Goal: Task Accomplishment & Management: Use online tool/utility

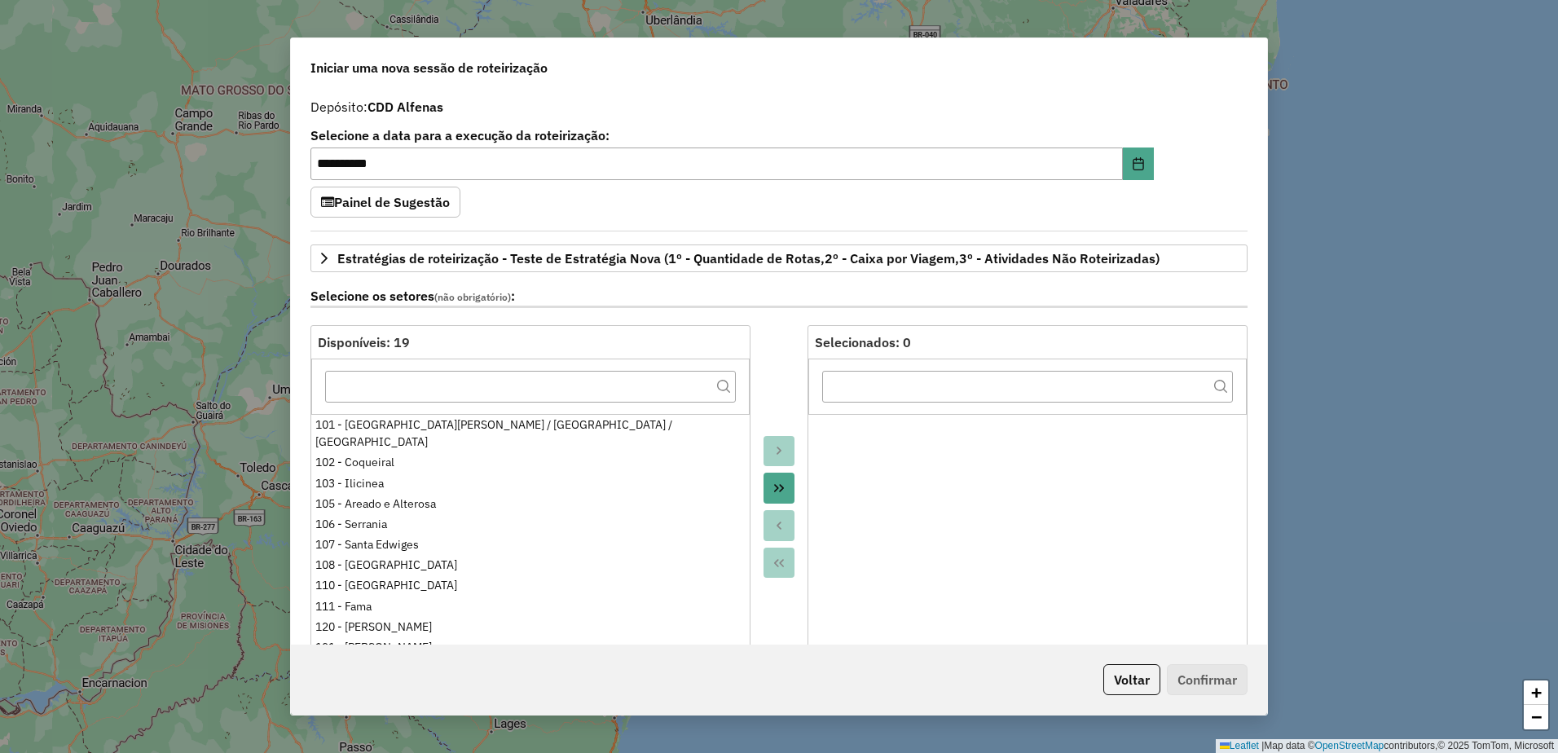
select select "*"
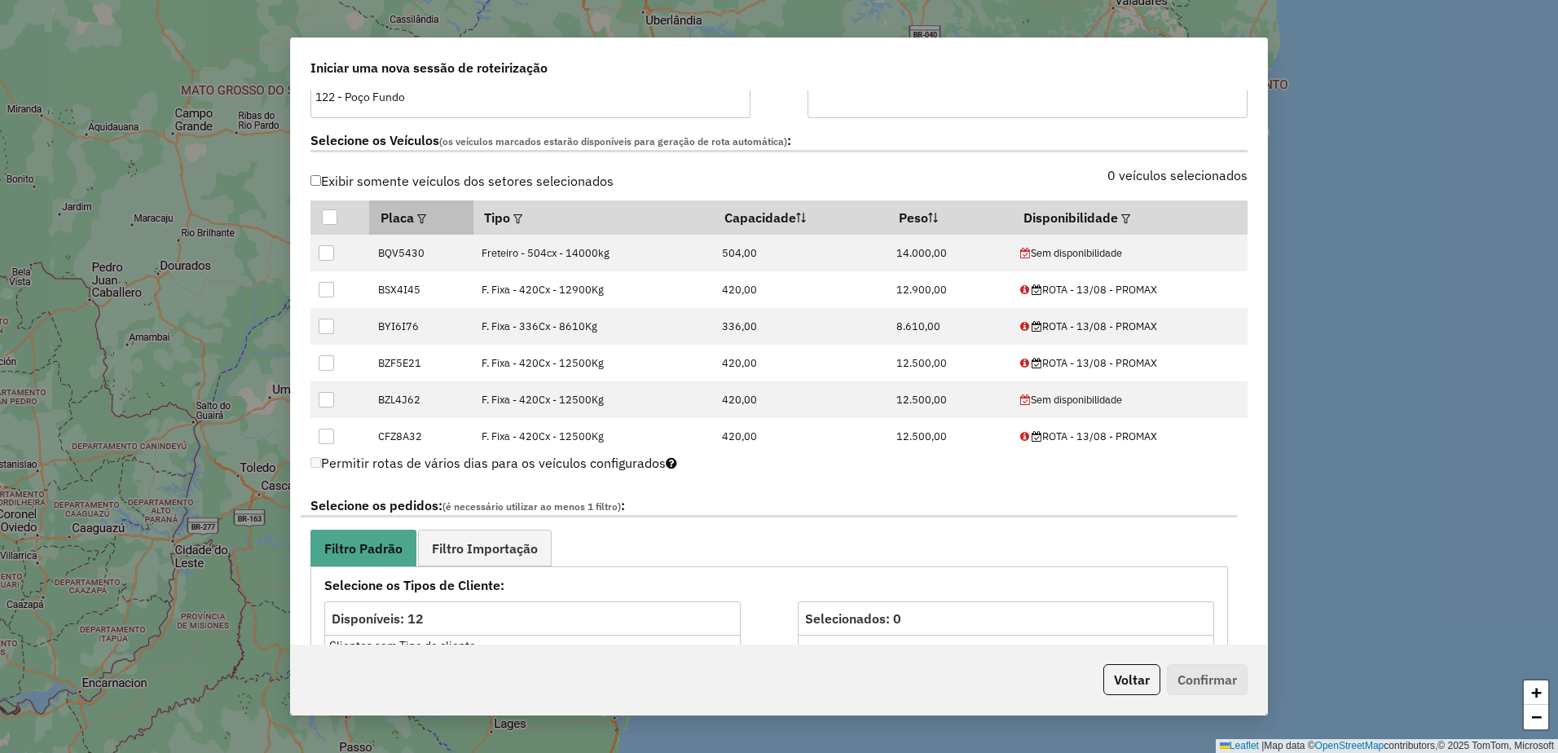
click at [426, 213] on div at bounding box center [420, 218] width 12 height 20
click at [420, 216] on em at bounding box center [421, 218] width 9 height 9
click at [501, 260] on div "Selecione uma opção" at bounding box center [501, 254] width 137 height 31
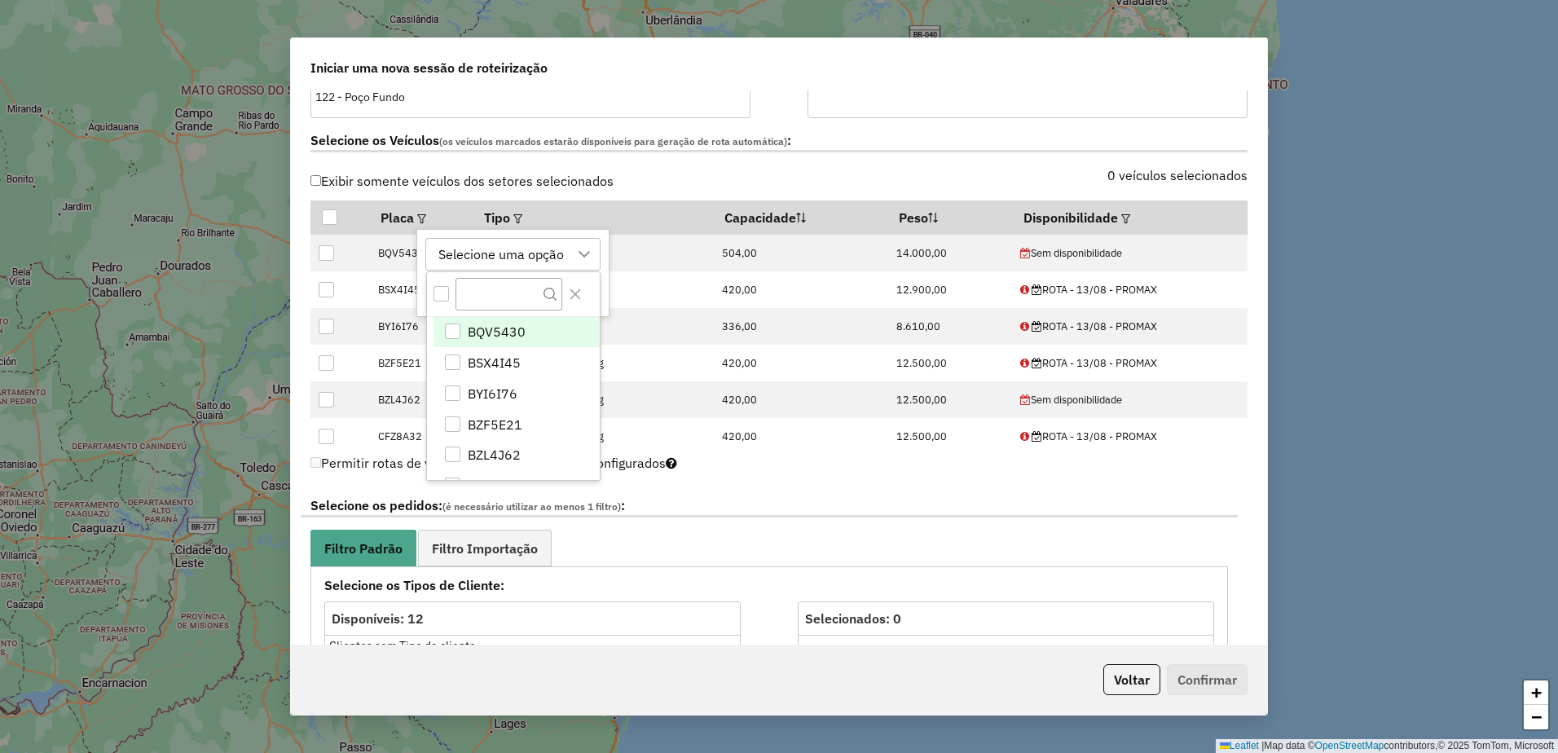
scroll to position [12, 74]
click at [771, 157] on div "Selecione os Veículos (os veículos marcados estarão disponíveis para geração de…" at bounding box center [779, 143] width 956 height 51
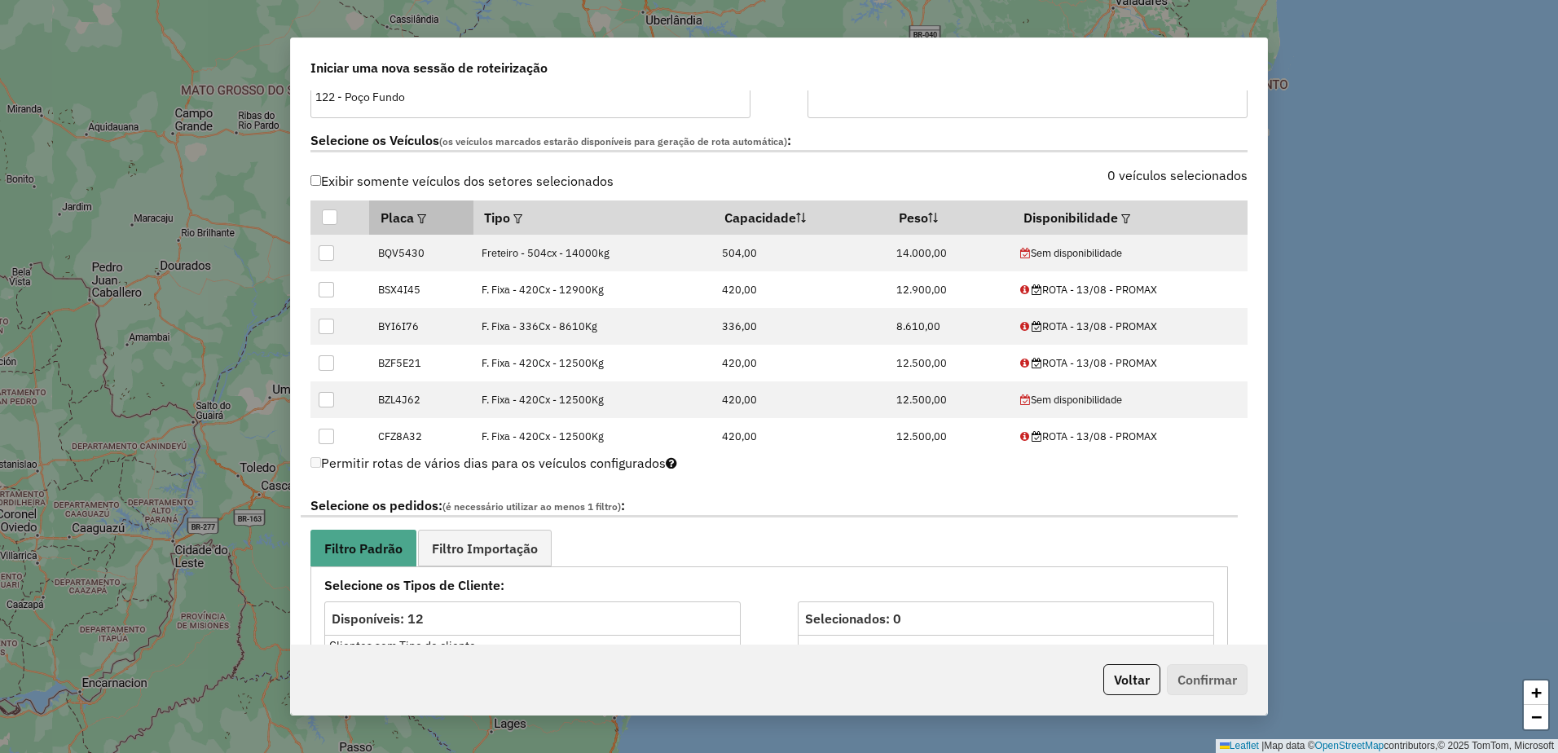
click at [426, 217] on em at bounding box center [421, 218] width 9 height 9
click at [498, 259] on div "Selecione uma opção" at bounding box center [501, 254] width 137 height 31
type input "**"
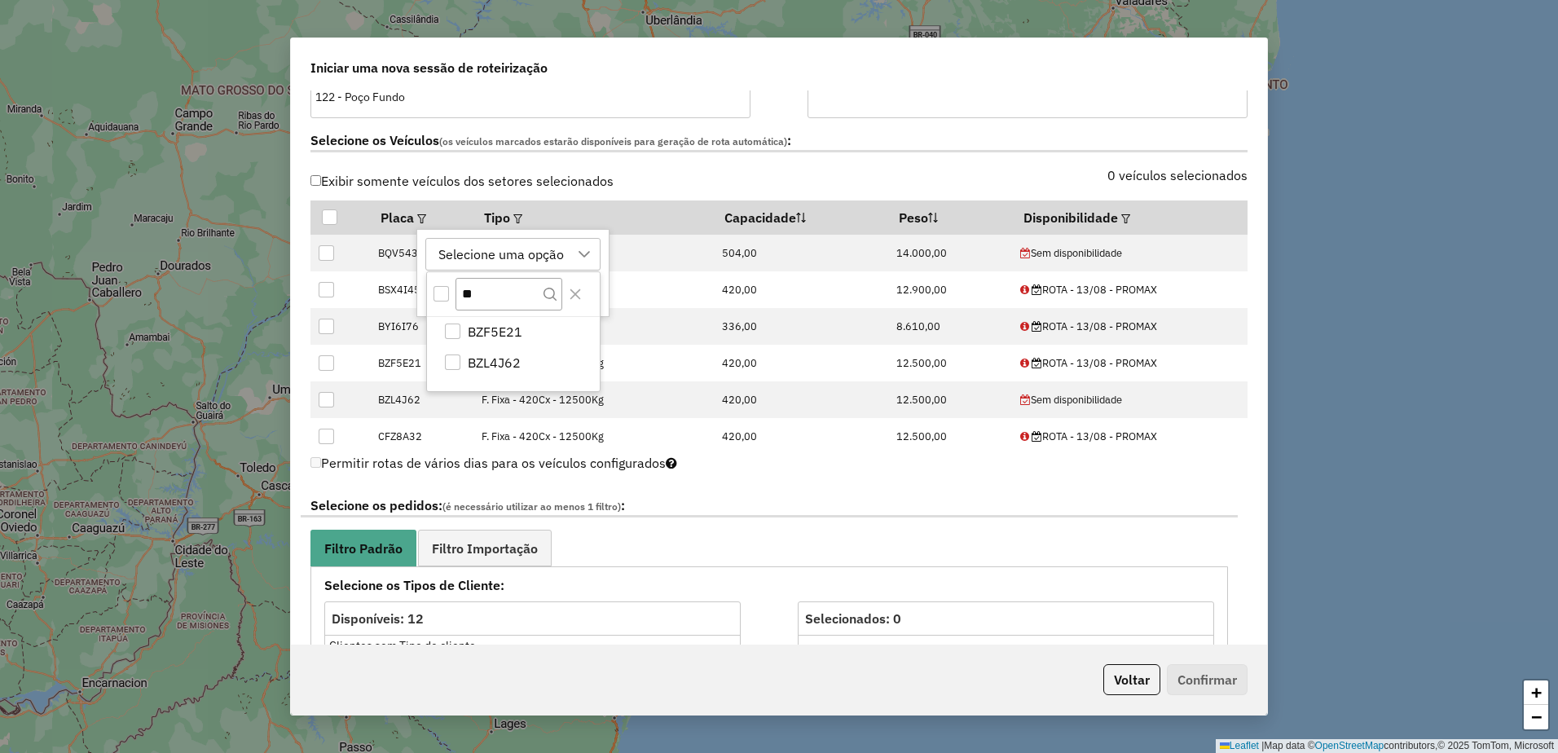
click at [437, 297] on div "All items unselected" at bounding box center [440, 293] width 15 height 15
click at [581, 291] on icon "Close" at bounding box center [575, 294] width 13 height 13
click at [520, 261] on div "BZF5E21, BZL4J62" at bounding box center [495, 254] width 125 height 31
click at [564, 289] on icon "Close" at bounding box center [564, 294] width 13 height 13
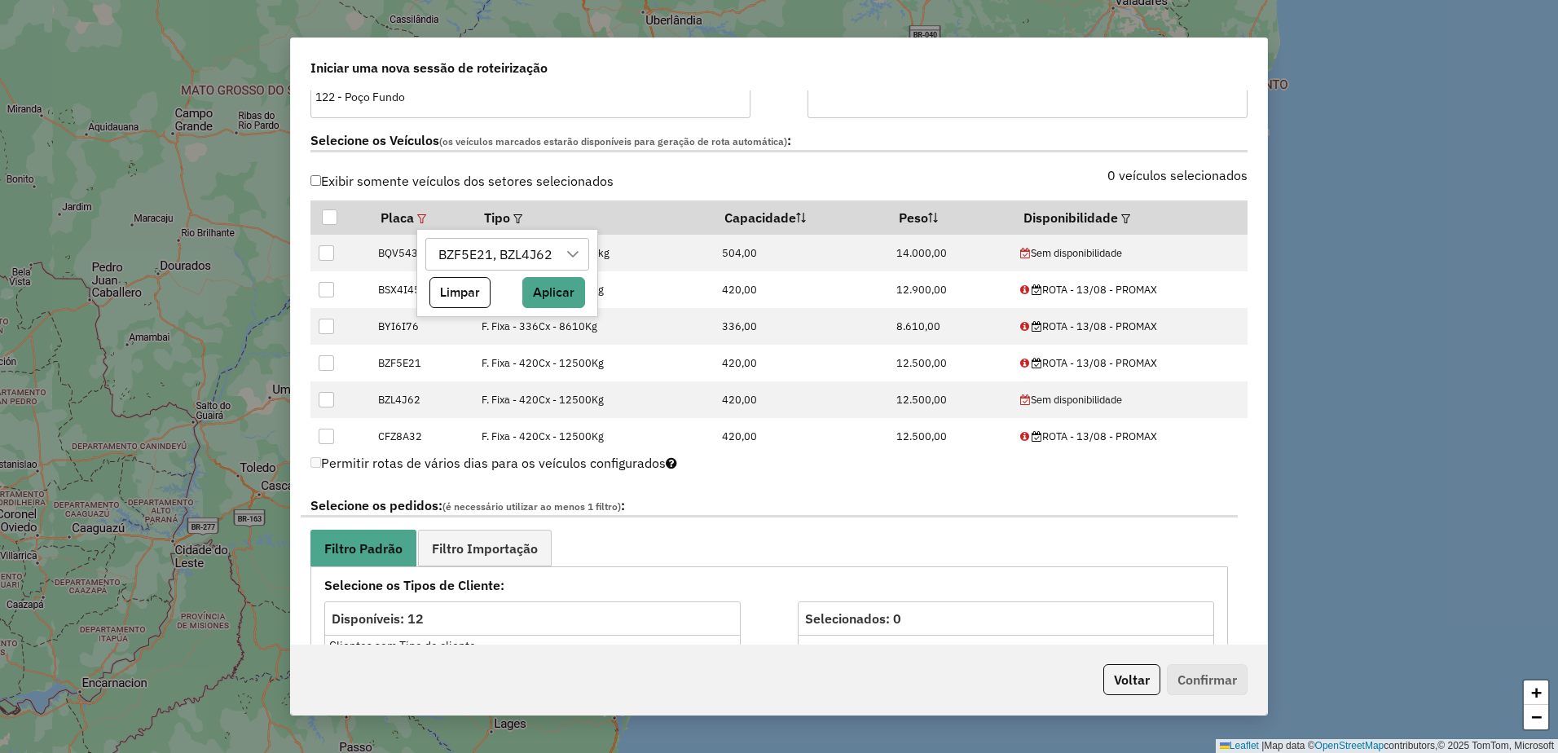
click at [825, 156] on div "Selecione os Veículos (os veículos marcados estarão disponíveis para geração de…" at bounding box center [779, 143] width 956 height 51
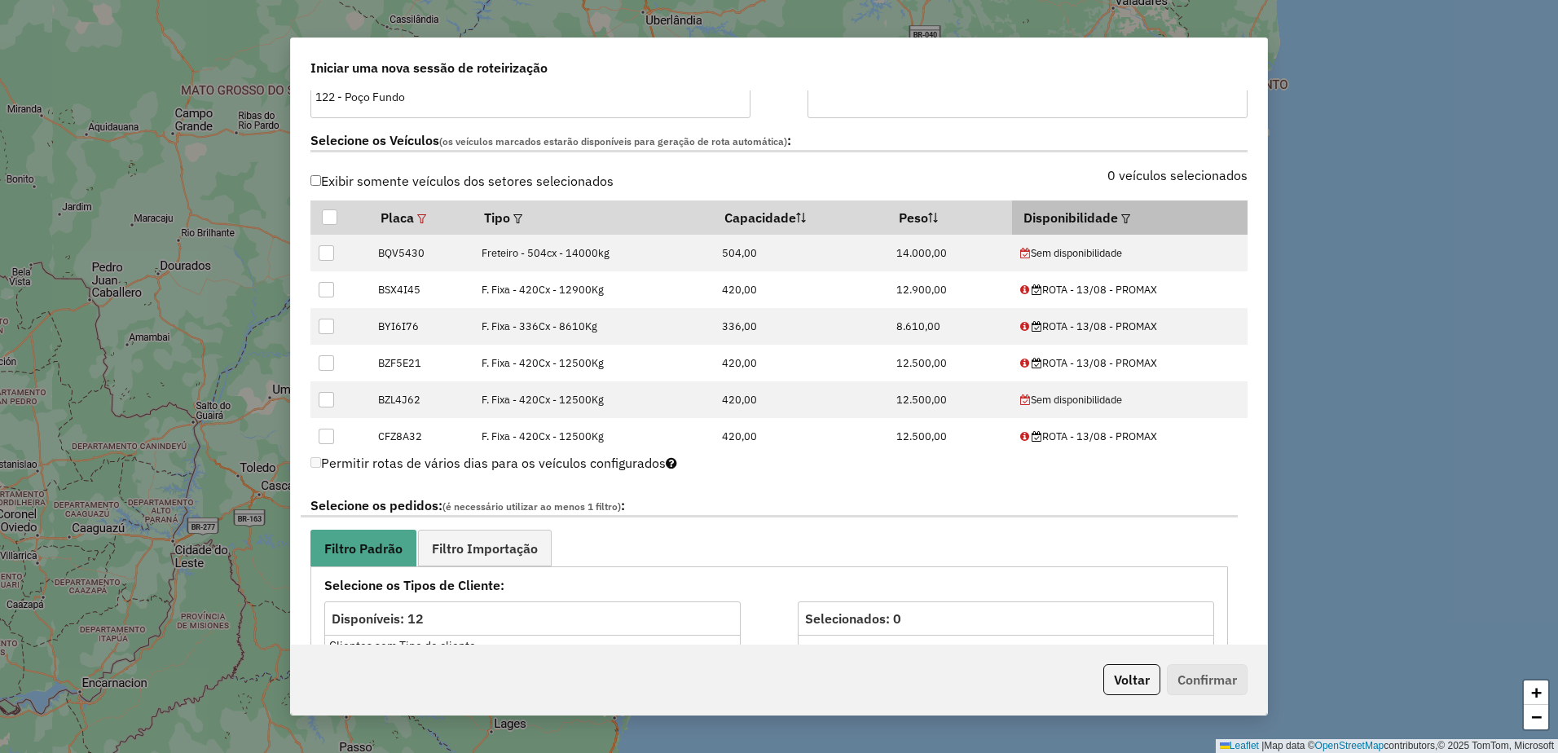
click at [1121, 217] on em at bounding box center [1125, 218] width 9 height 9
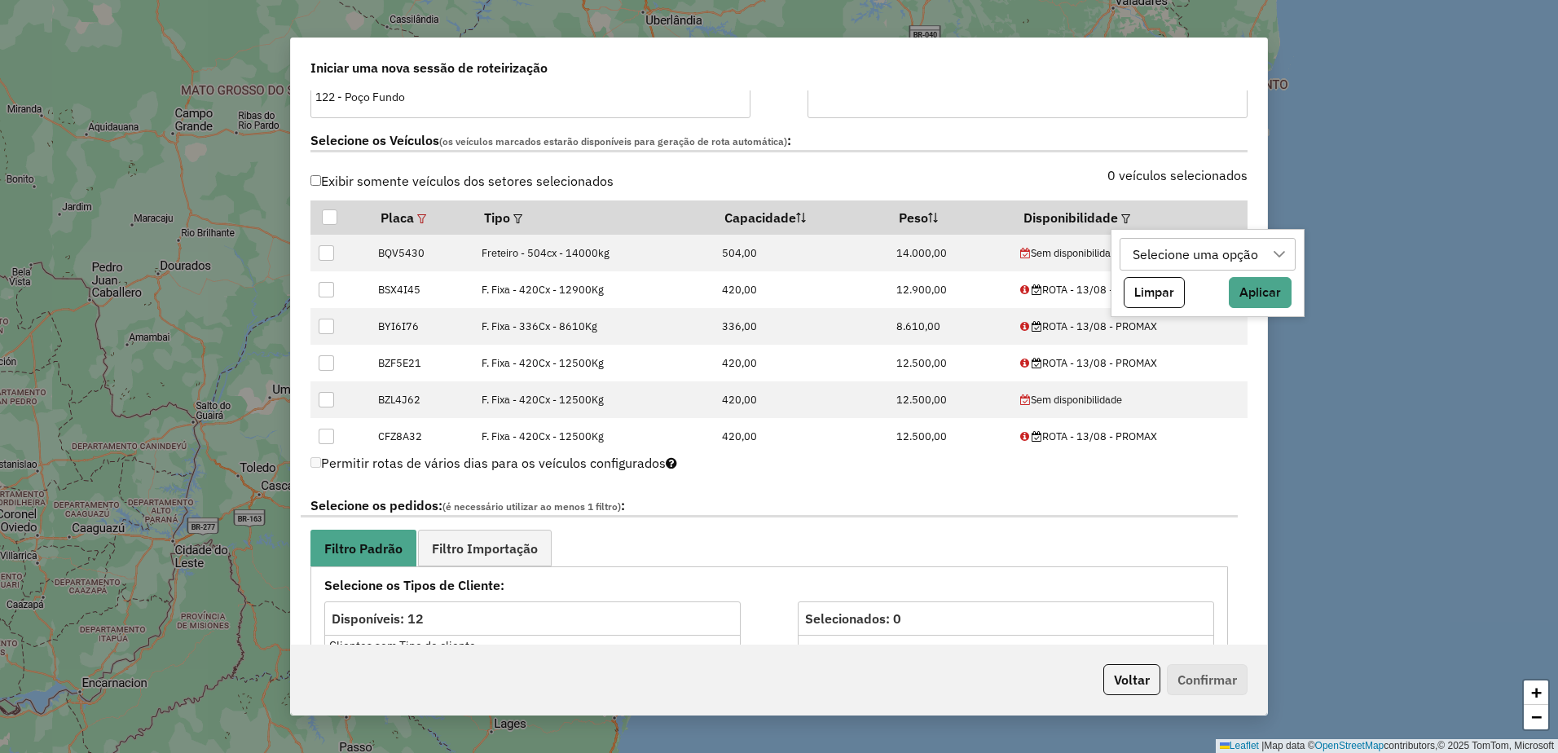
click at [1188, 251] on div "Selecione uma opção" at bounding box center [1195, 254] width 137 height 31
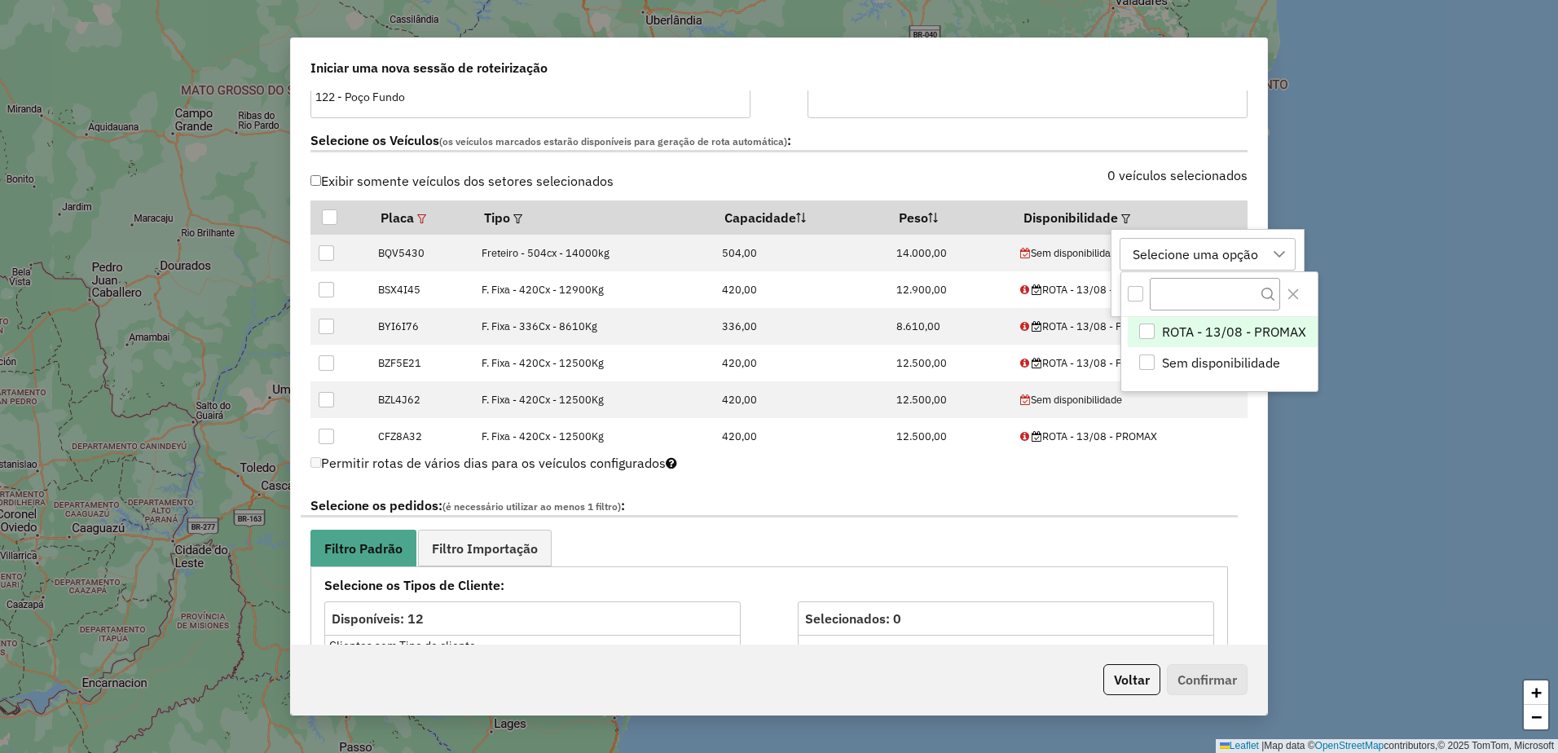
click at [1151, 329] on div "ROTA - 13/08 - PROMAX" at bounding box center [1146, 330] width 15 height 15
click at [1152, 367] on div "Sem disponibilidade" at bounding box center [1146, 361] width 15 height 15
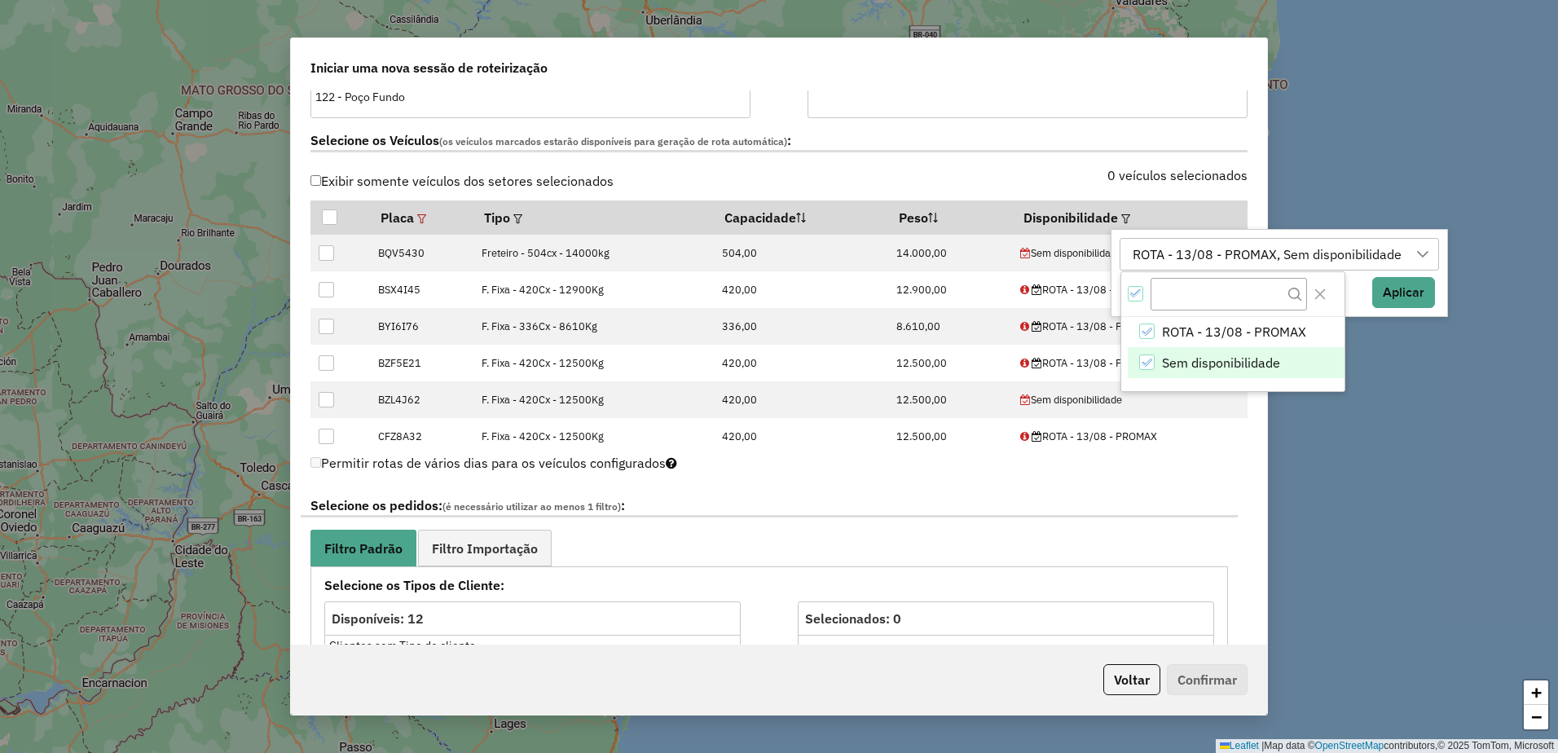
click at [1146, 367] on icon "Sem disponibilidade" at bounding box center [1146, 362] width 11 height 11
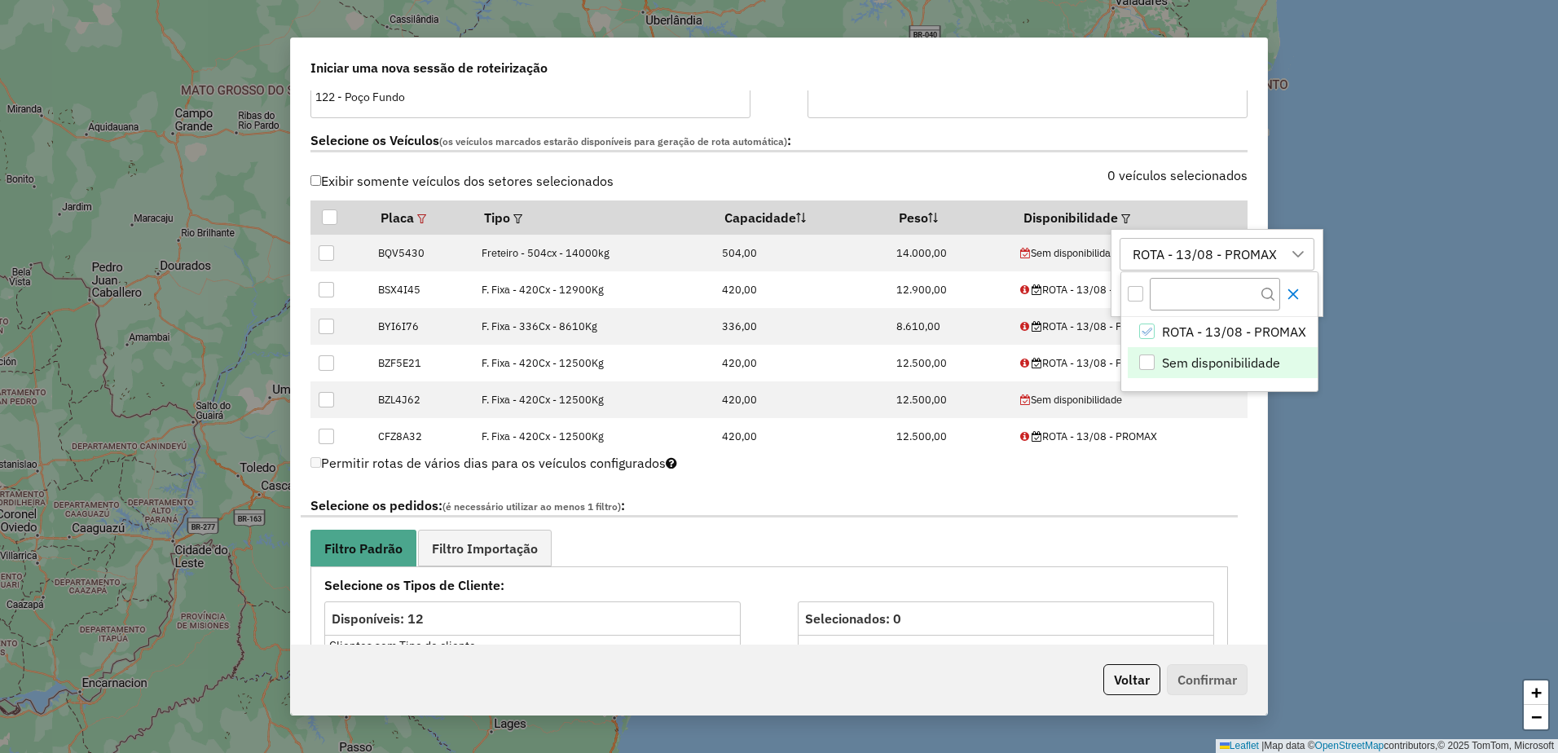
click at [1295, 293] on icon "Close" at bounding box center [1292, 294] width 13 height 13
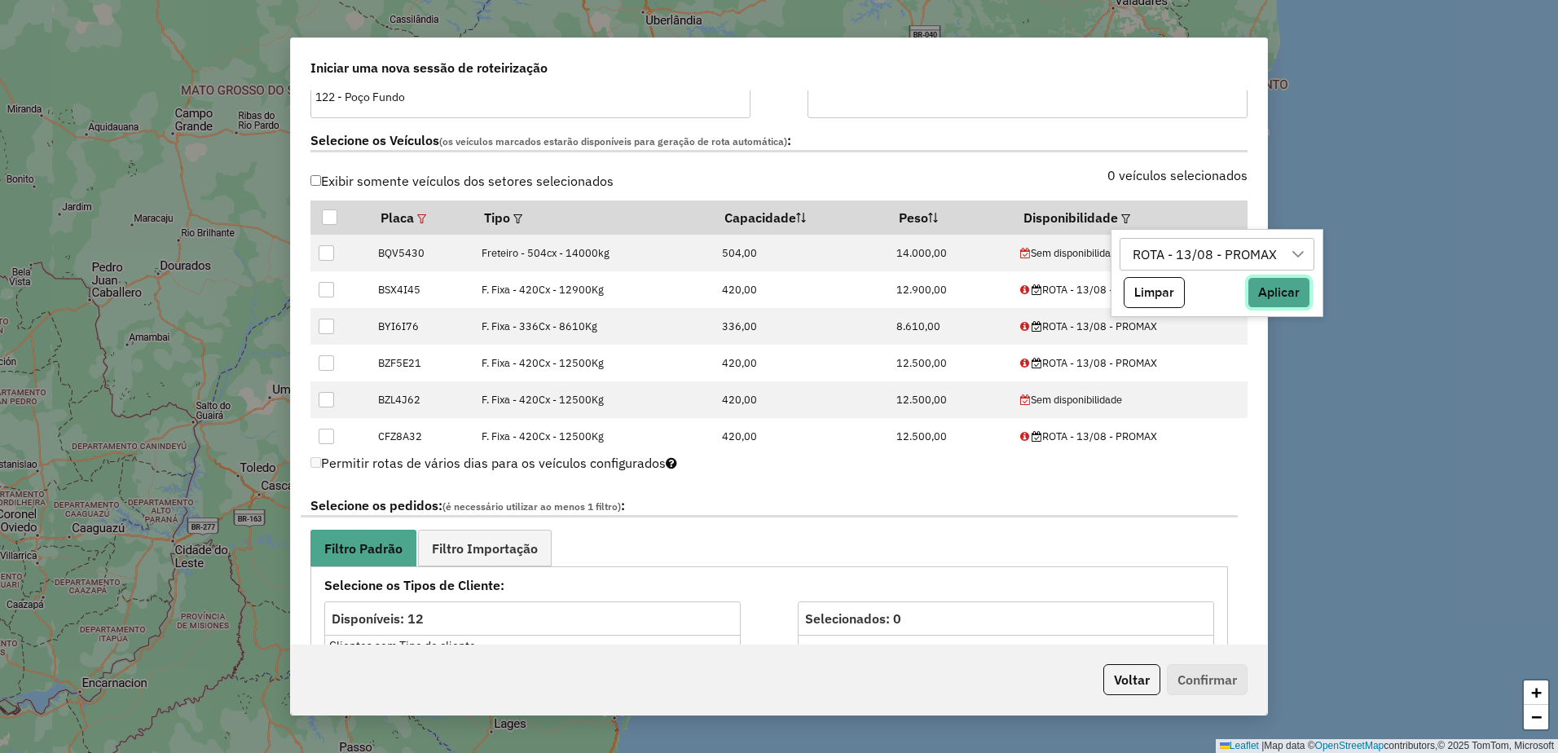
click at [1284, 304] on button "Aplicar" at bounding box center [1278, 292] width 63 height 31
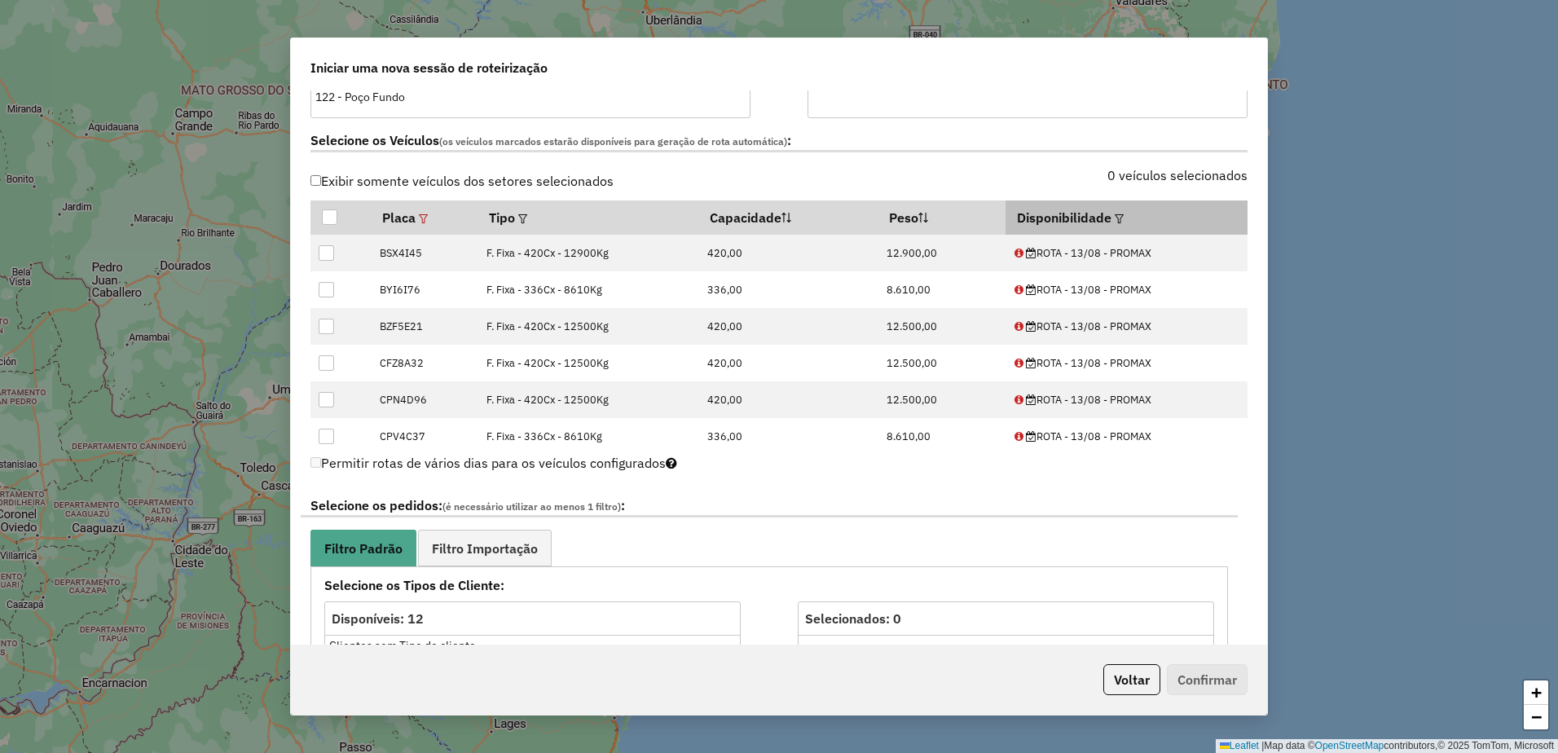
click at [1115, 216] on em at bounding box center [1119, 218] width 9 height 9
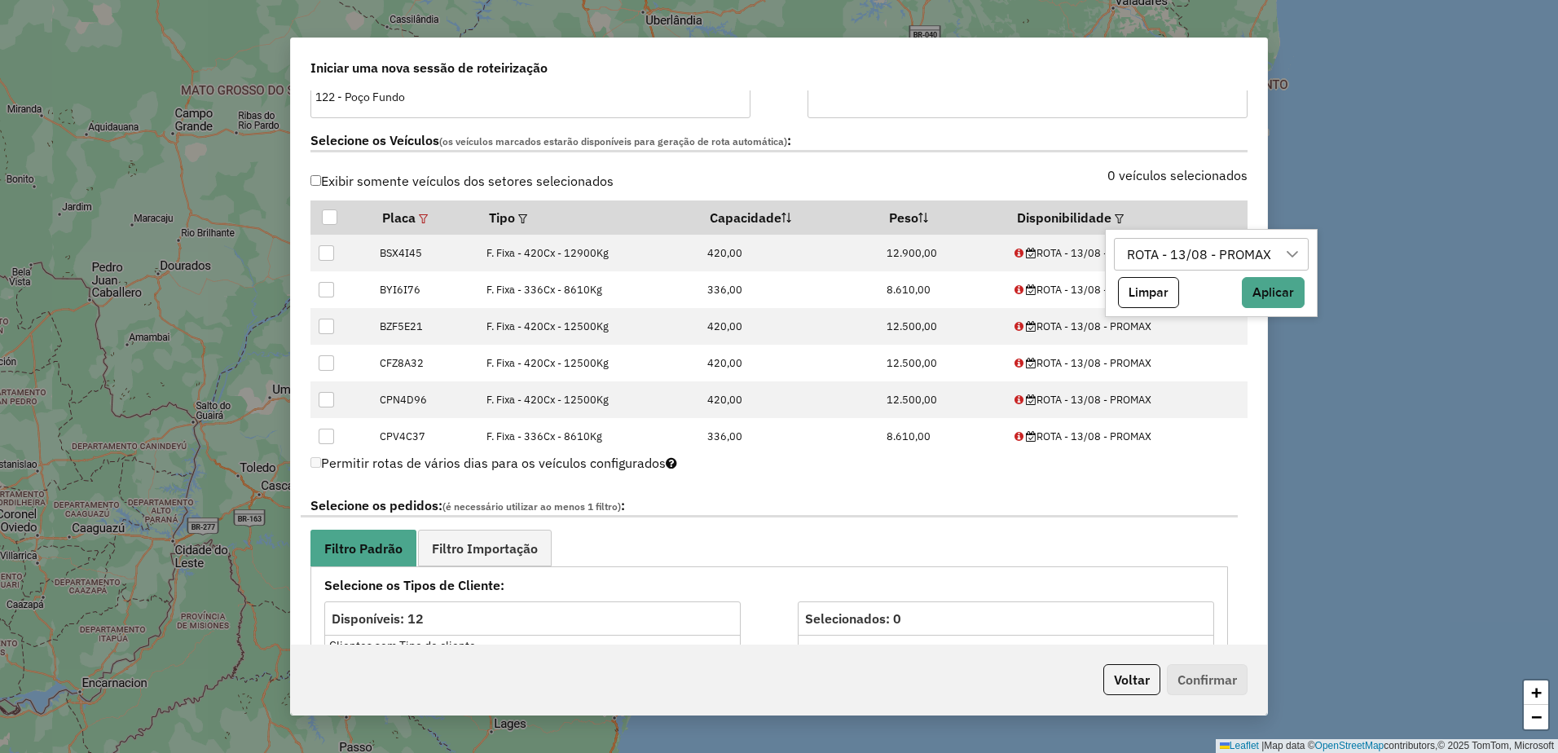
click at [1184, 255] on div "ROTA - 13/08 - PROMAX" at bounding box center [1199, 254] width 156 height 31
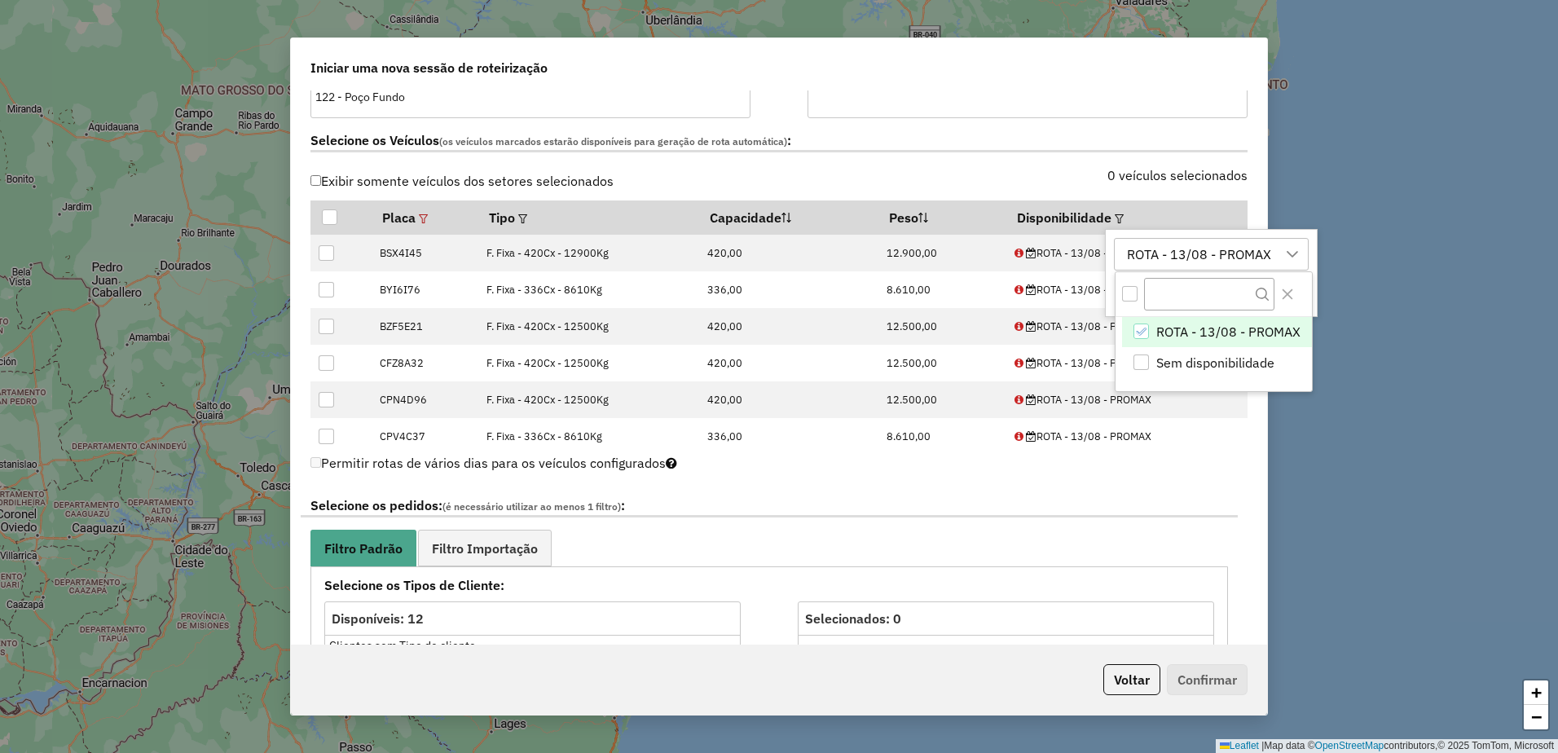
click at [1145, 333] on icon "ROTA - 13/08 - PROMAX" at bounding box center [1140, 331] width 11 height 11
click at [1284, 288] on icon "Close" at bounding box center [1287, 294] width 13 height 13
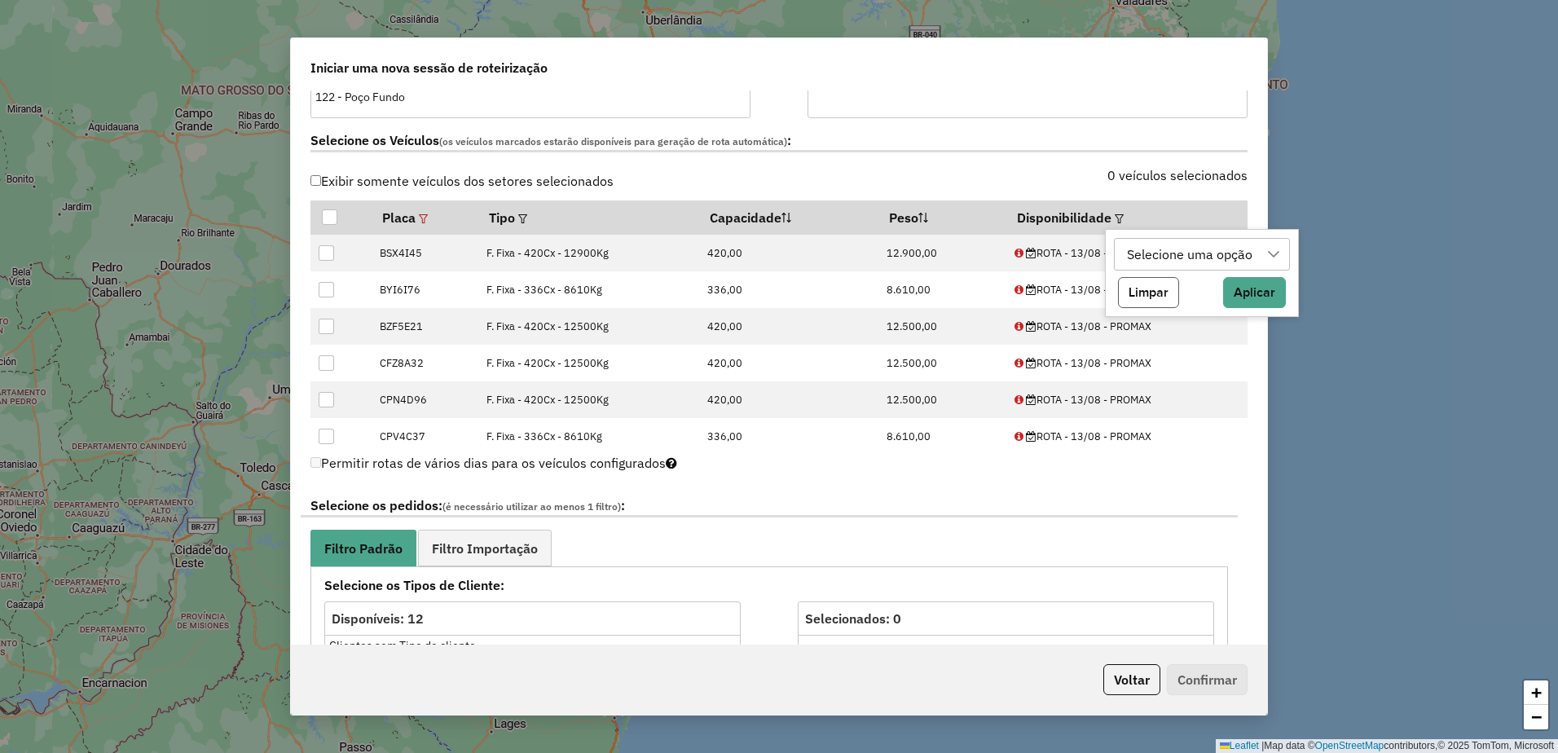
click at [1155, 288] on button "Limpar" at bounding box center [1148, 292] width 61 height 31
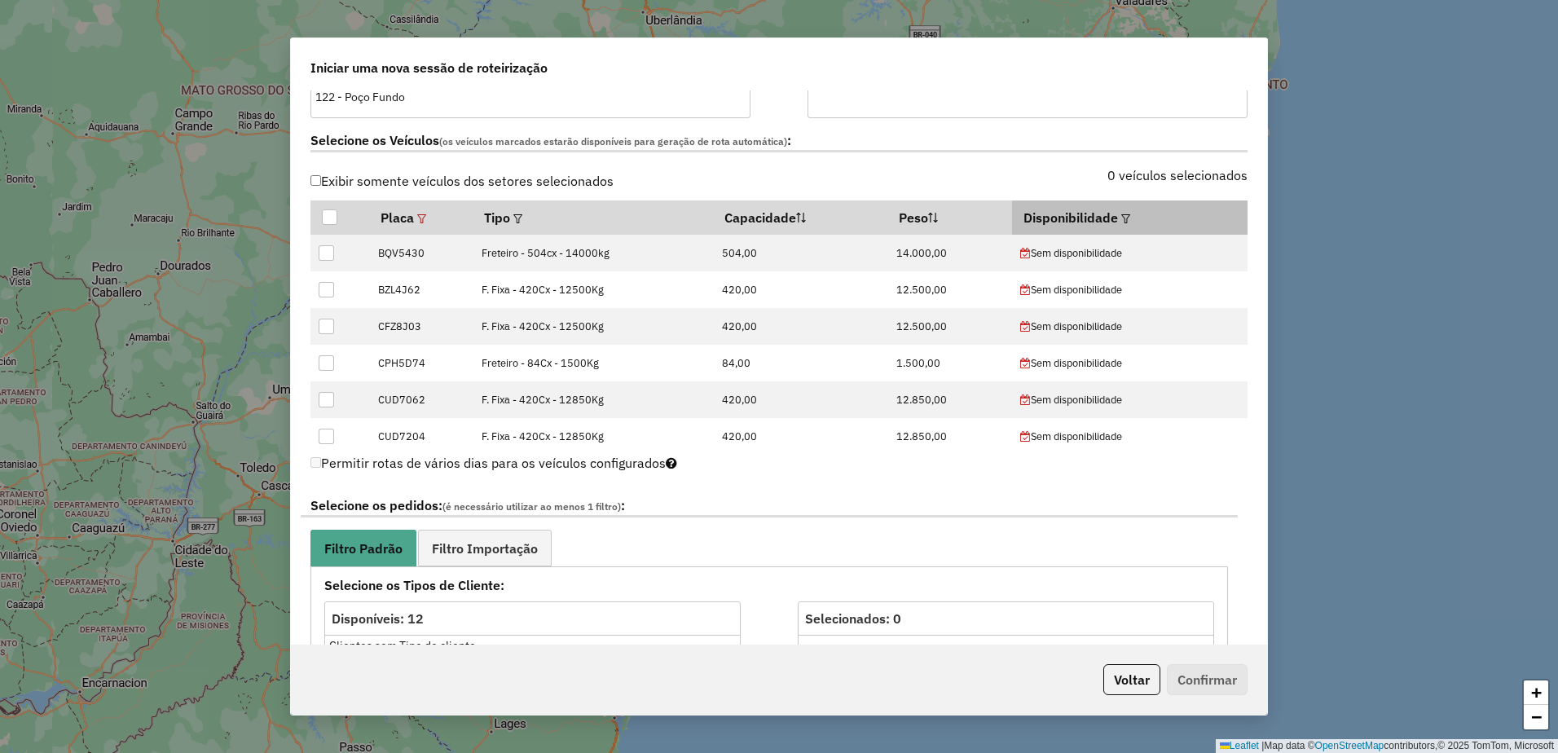
click at [1121, 214] on em at bounding box center [1125, 218] width 9 height 9
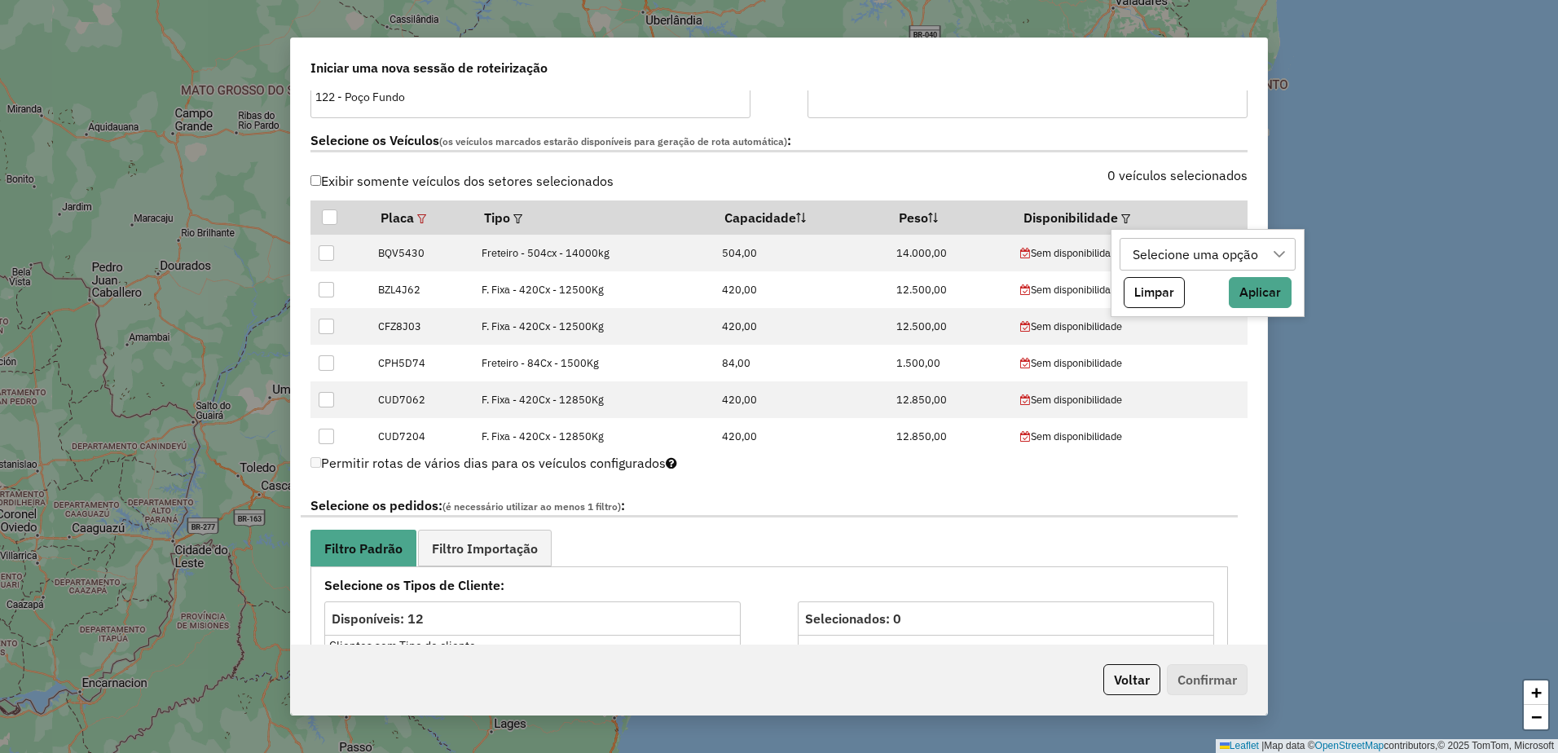
click at [1162, 250] on div "Selecione uma opção" at bounding box center [1195, 254] width 137 height 31
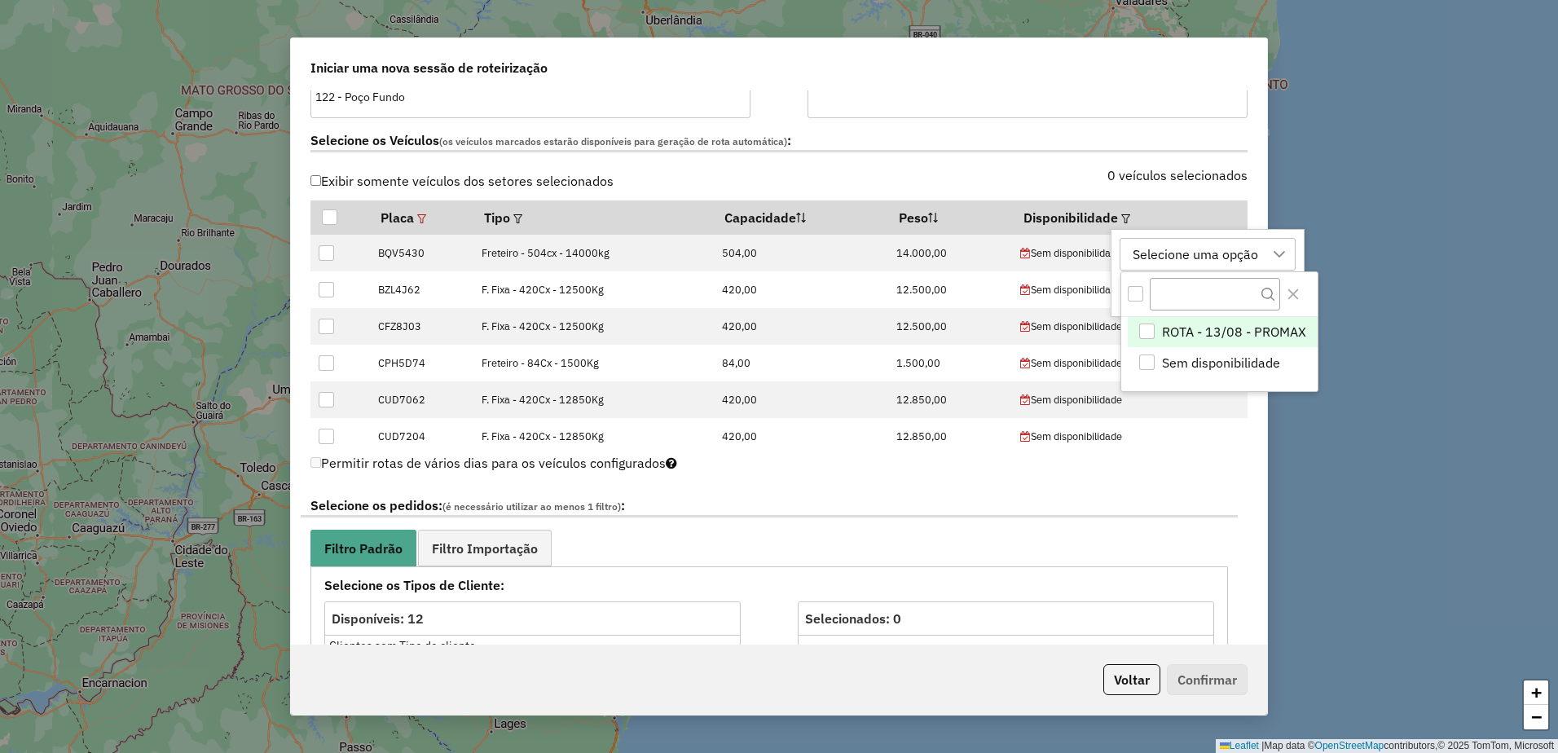
click at [1153, 323] on li "ROTA - 13/08 - PROMAX" at bounding box center [1222, 332] width 189 height 31
click at [1341, 389] on div "**********" at bounding box center [779, 376] width 1558 height 753
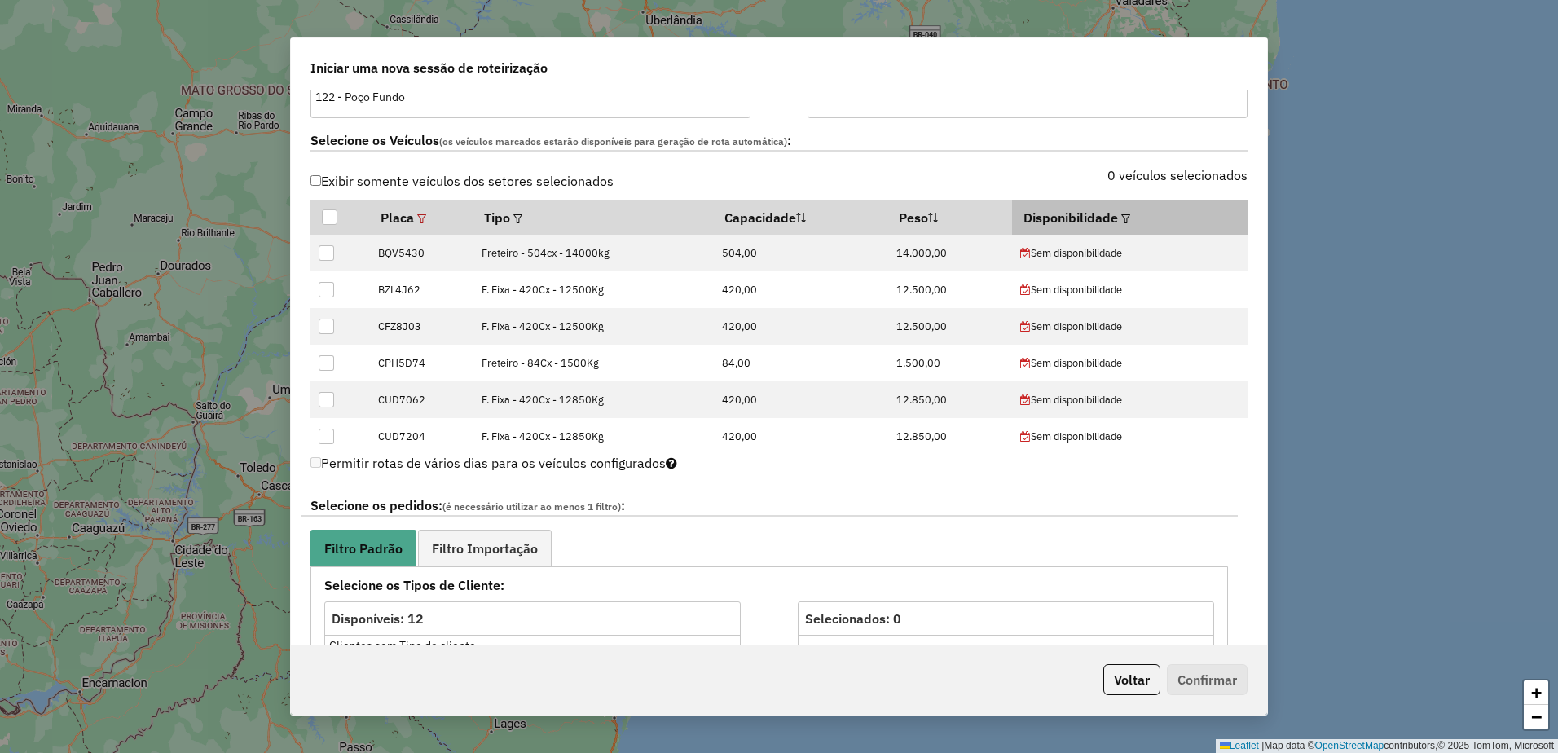
click at [1121, 214] on em at bounding box center [1125, 218] width 9 height 9
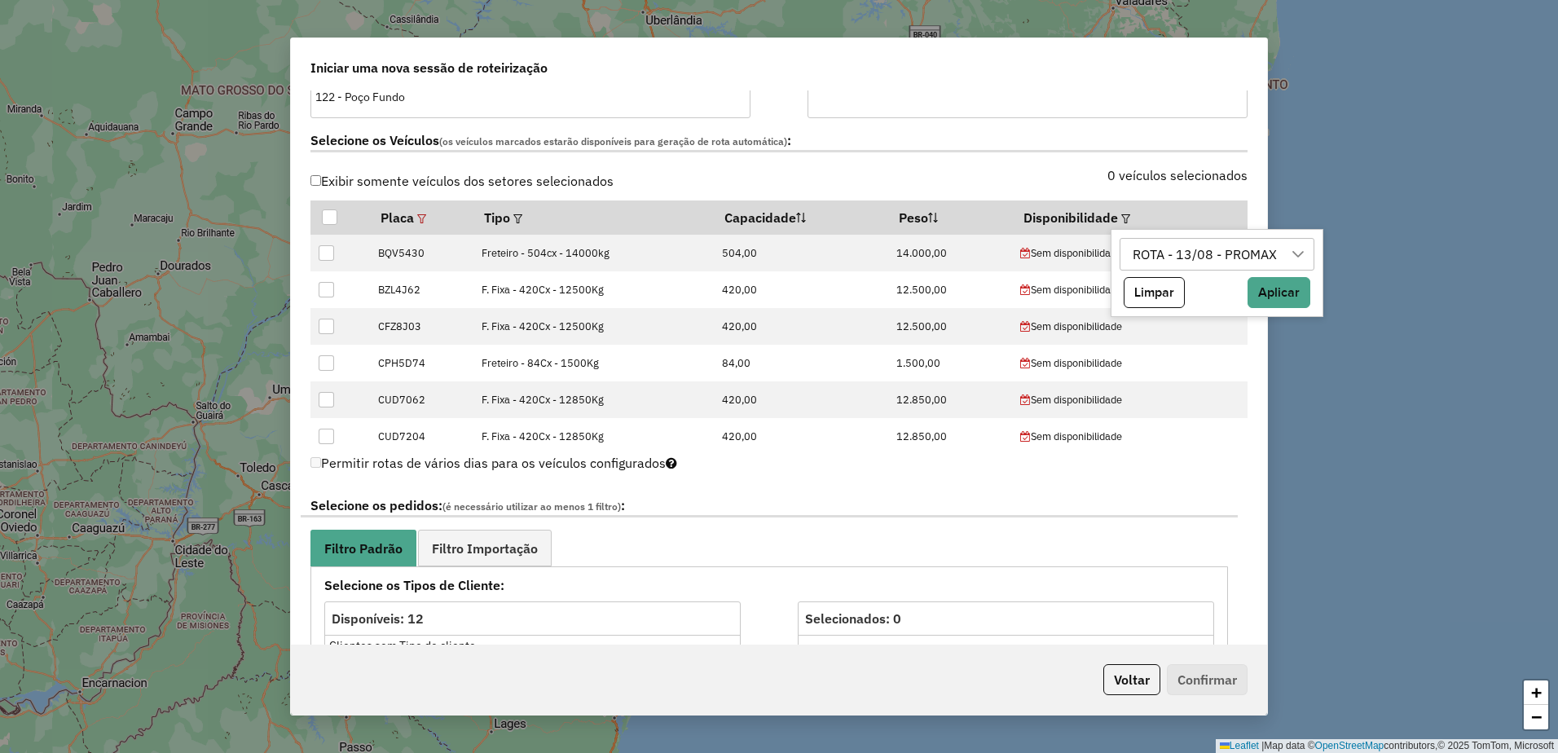
click at [1172, 254] on div "ROTA - 13/08 - PROMAX" at bounding box center [1205, 254] width 156 height 31
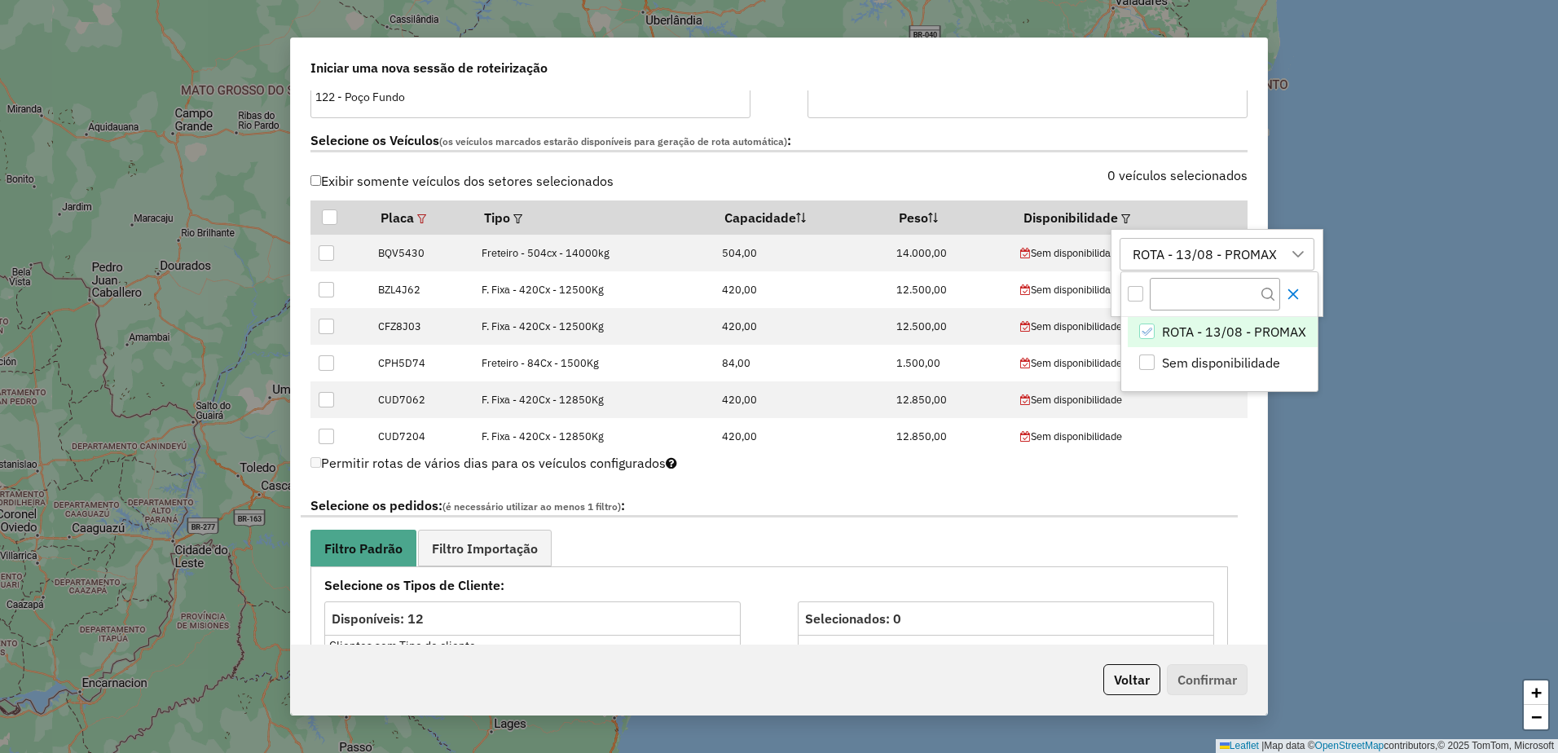
click at [1289, 297] on icon "Close" at bounding box center [1293, 294] width 11 height 11
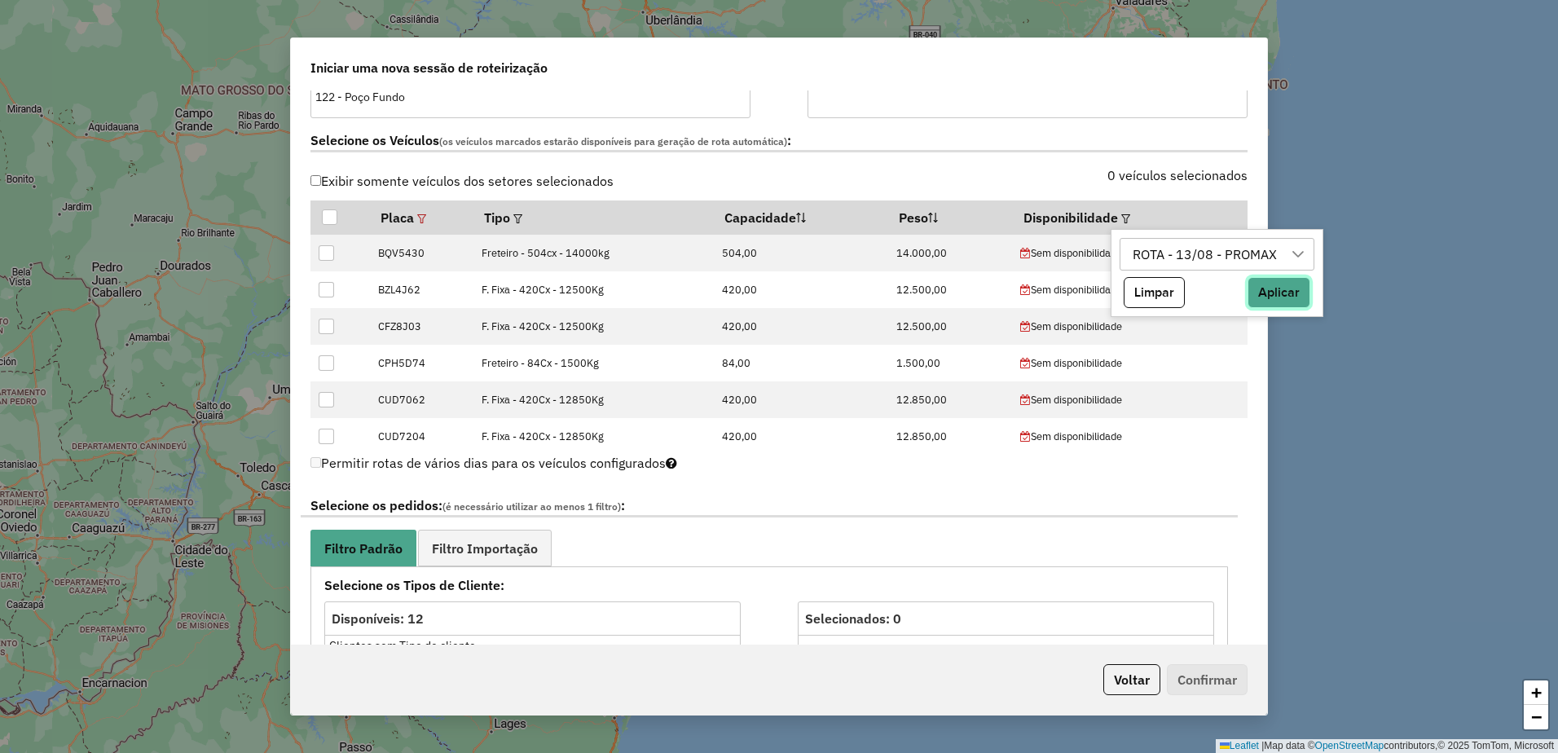
click at [1292, 297] on button "Aplicar" at bounding box center [1278, 292] width 63 height 31
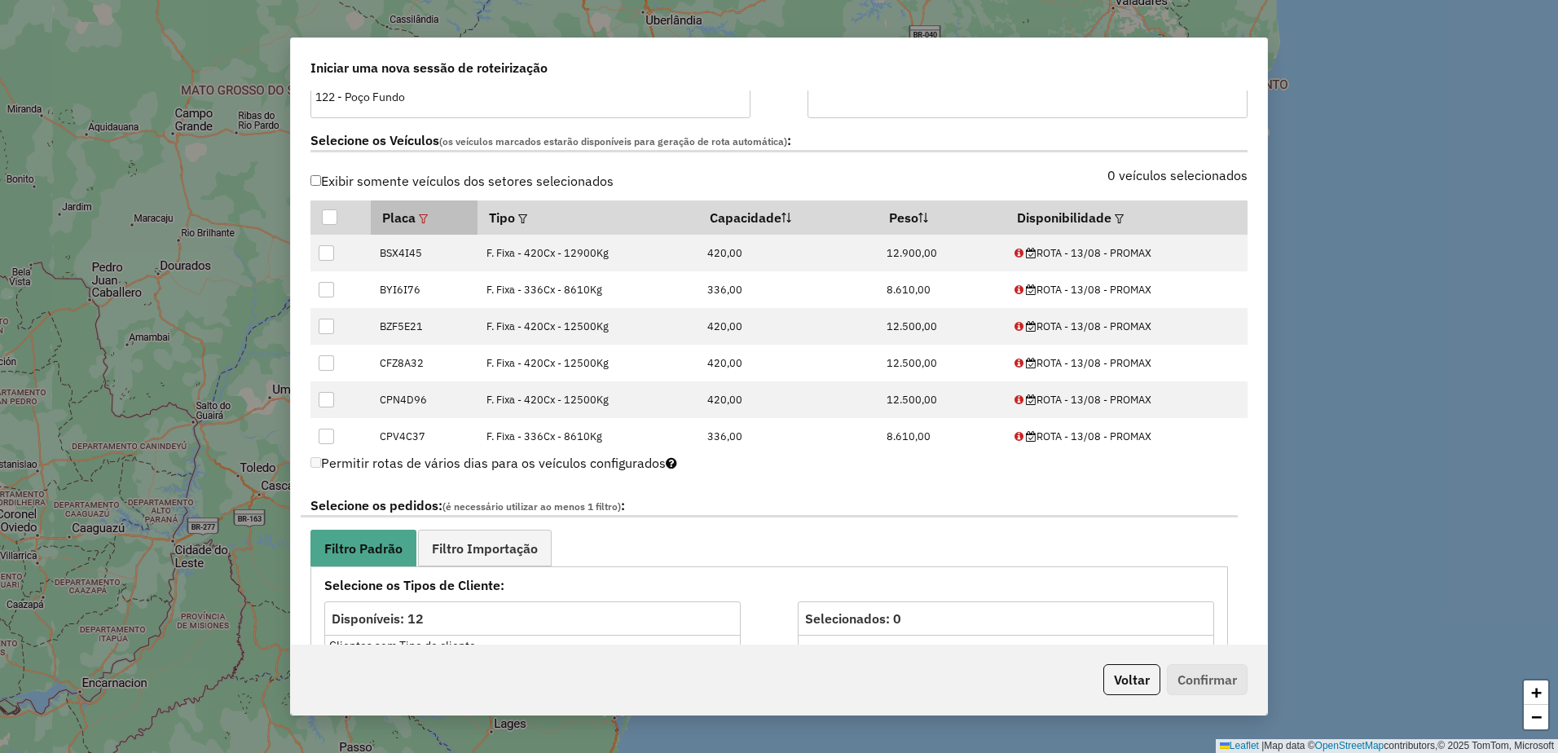
click at [426, 221] on em at bounding box center [423, 218] width 9 height 9
click at [515, 259] on div "BZF5E21, BZL4J62" at bounding box center [496, 254] width 125 height 31
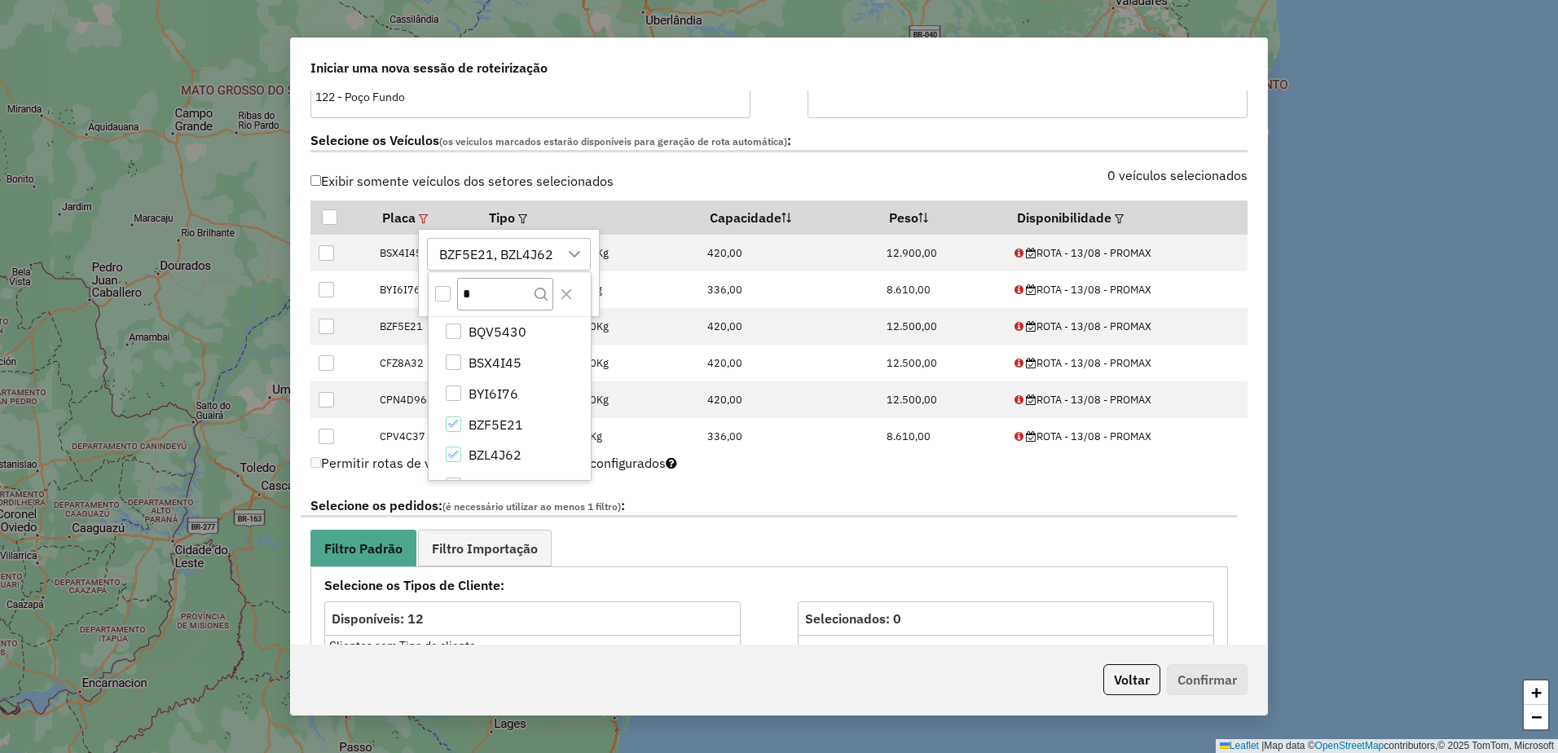
type input "*"
click at [444, 301] on div at bounding box center [442, 294] width 15 height 16
click at [567, 292] on icon "Close" at bounding box center [566, 294] width 11 height 11
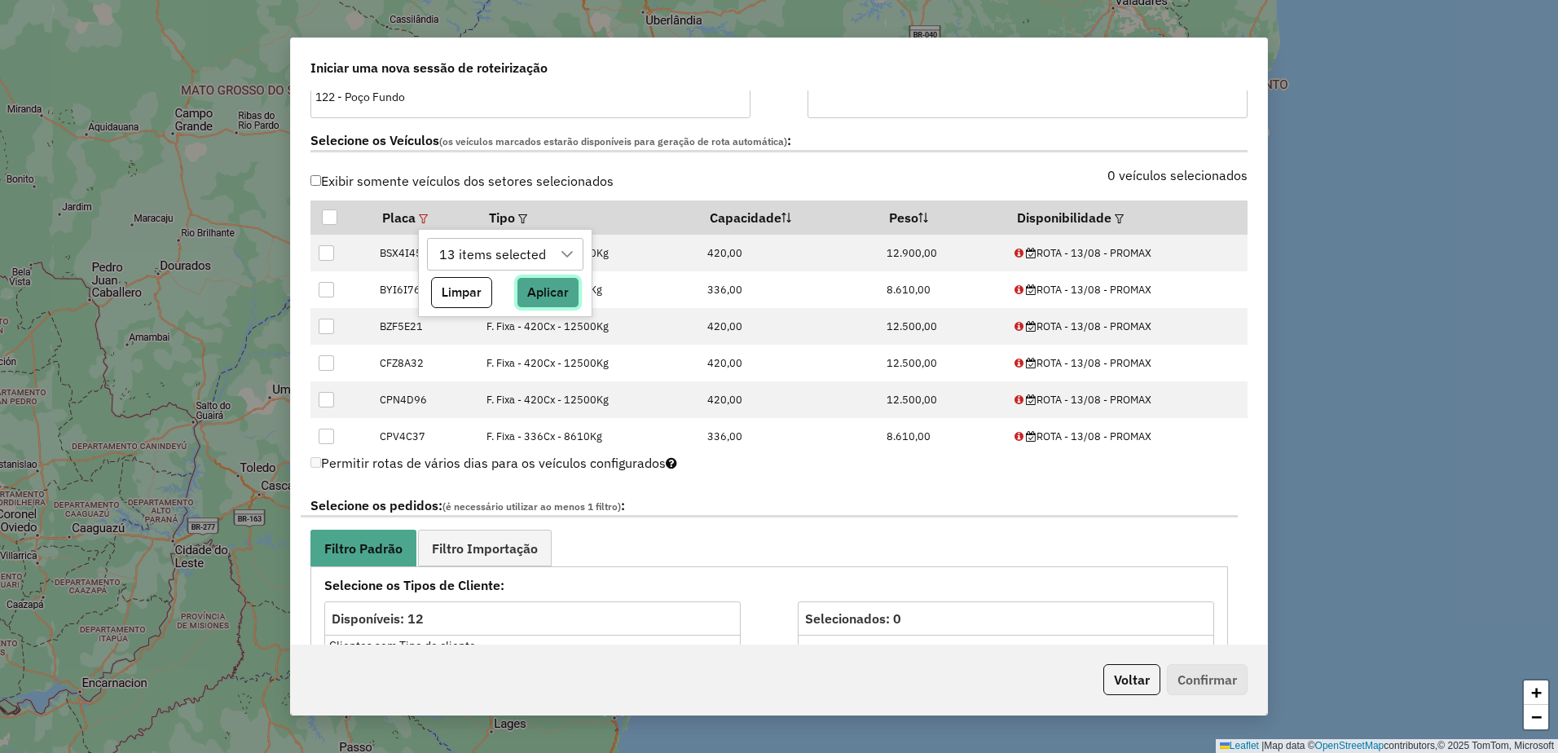
click at [539, 291] on button "Aplicar" at bounding box center [548, 292] width 63 height 31
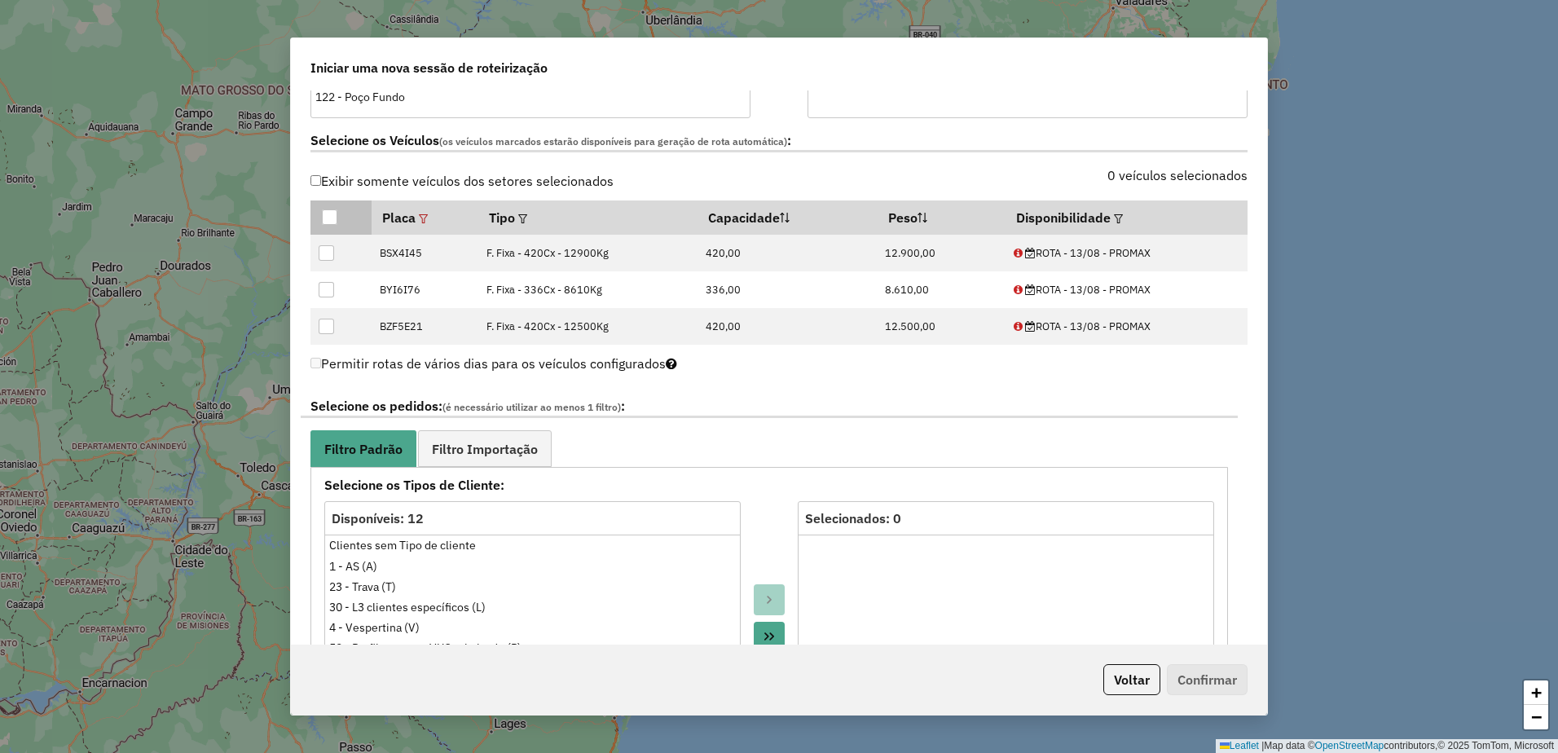
click at [331, 218] on div at bounding box center [329, 216] width 15 height 15
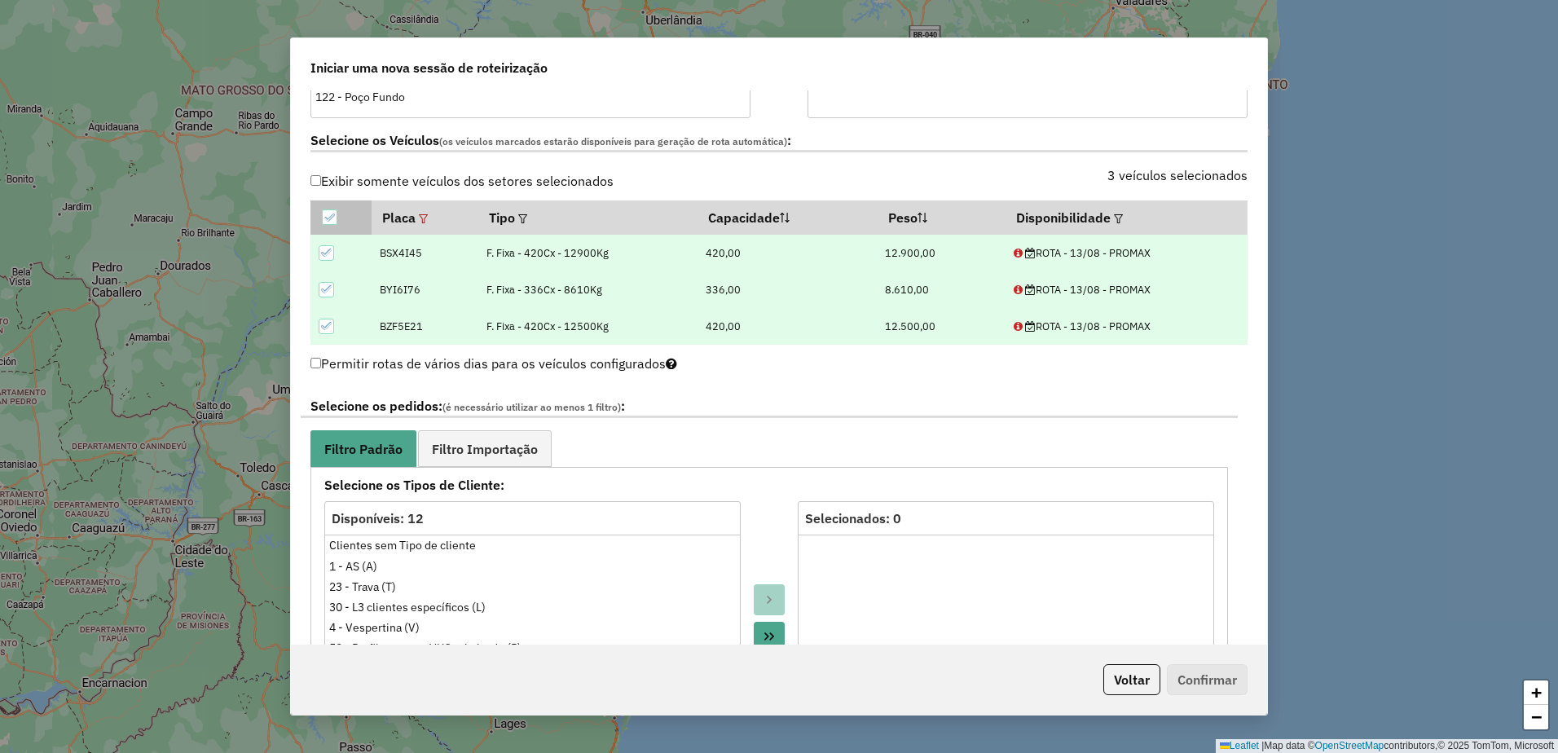
click at [330, 218] on icon at bounding box center [329, 216] width 11 height 7
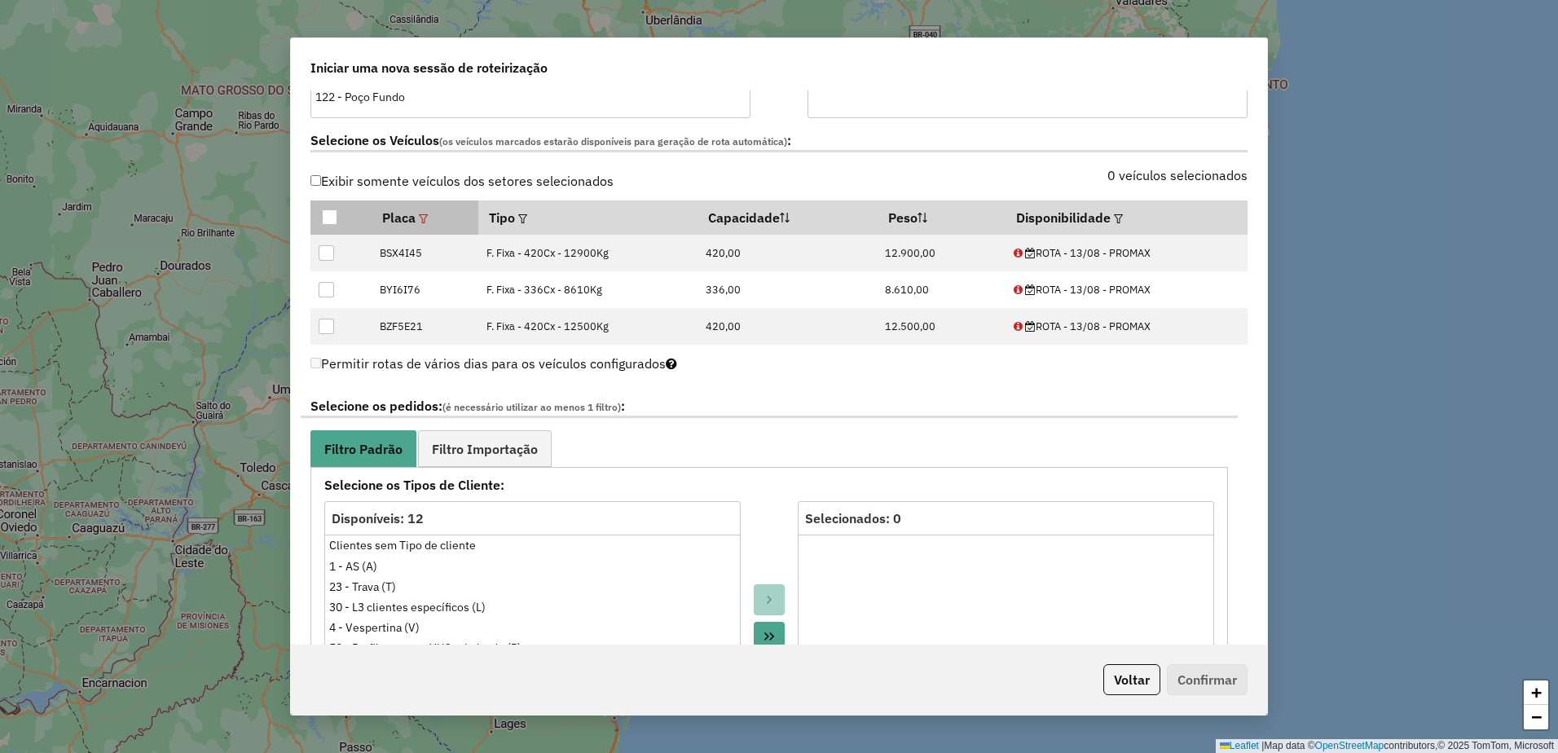
click at [427, 219] on em at bounding box center [423, 218] width 9 height 9
click at [458, 294] on button "Limpar" at bounding box center [461, 292] width 61 height 31
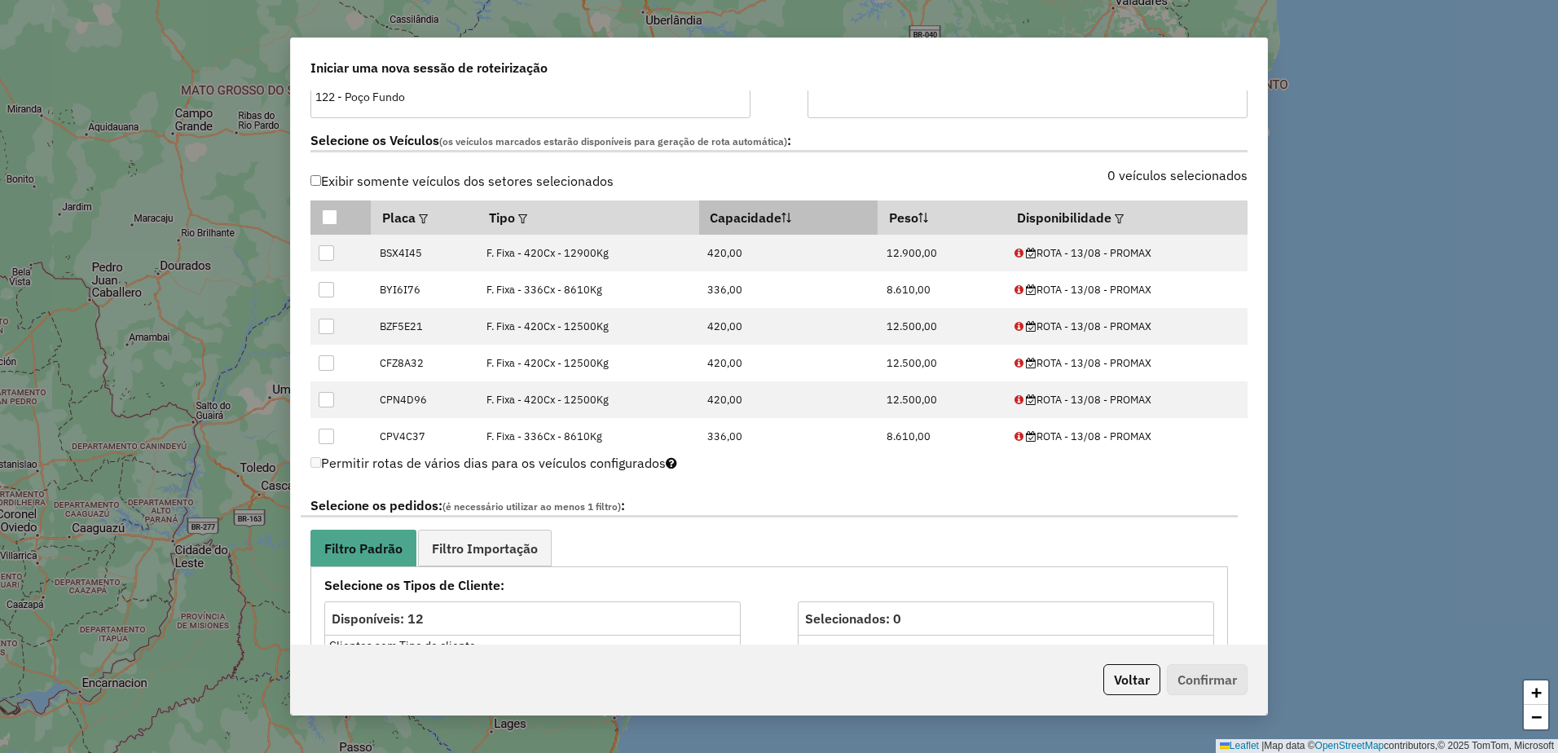
click at [793, 218] on th "Capacidade" at bounding box center [788, 217] width 179 height 34
click at [930, 216] on th "Peso" at bounding box center [941, 217] width 128 height 34
click at [781, 219] on icon at bounding box center [786, 218] width 10 height 10
click at [925, 219] on icon at bounding box center [925, 218] width 1 height 10
click at [722, 220] on th "Capacidade" at bounding box center [788, 217] width 179 height 34
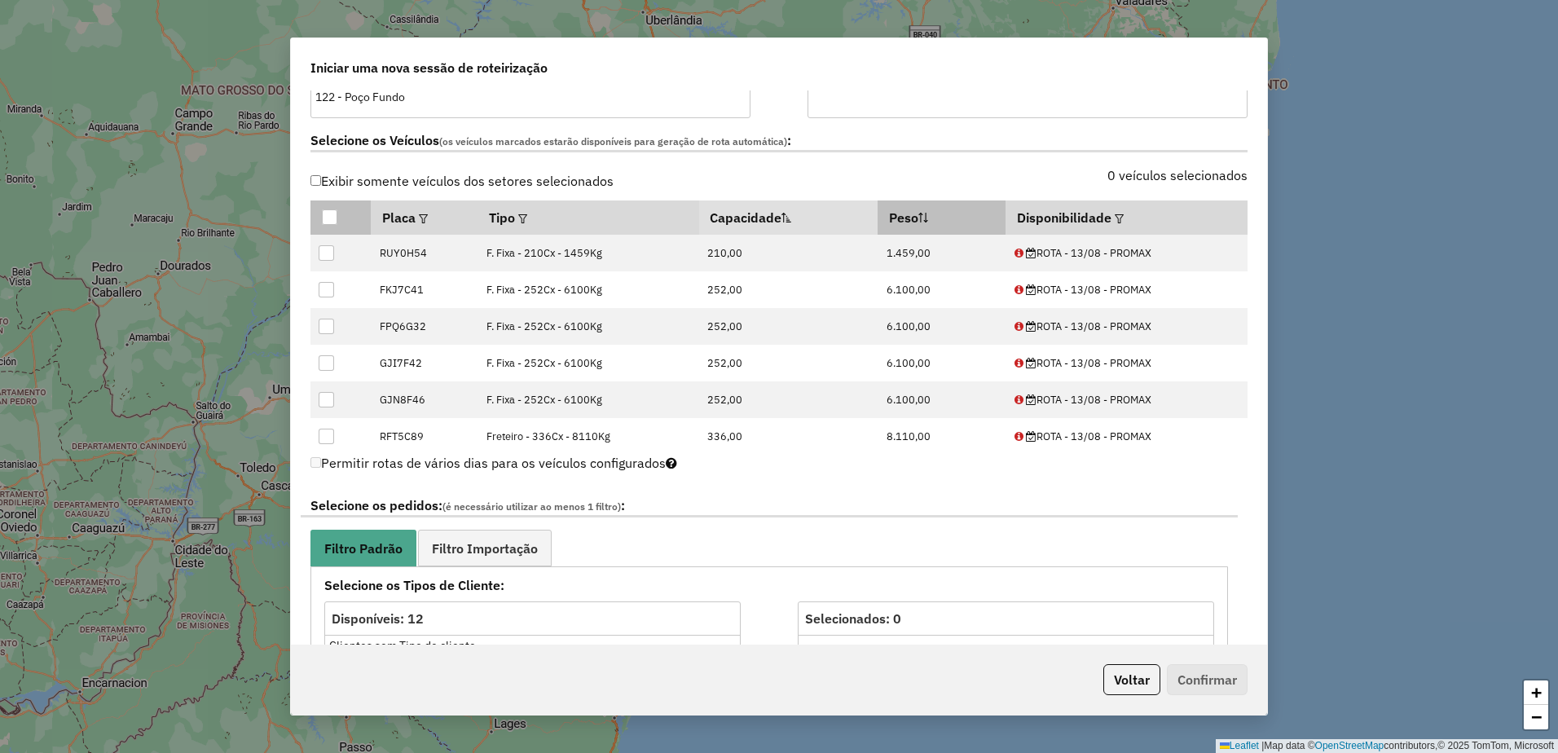
click at [937, 221] on th "Peso" at bounding box center [941, 217] width 128 height 34
click at [526, 218] on em at bounding box center [522, 218] width 9 height 9
click at [677, 253] on div at bounding box center [688, 254] width 31 height 31
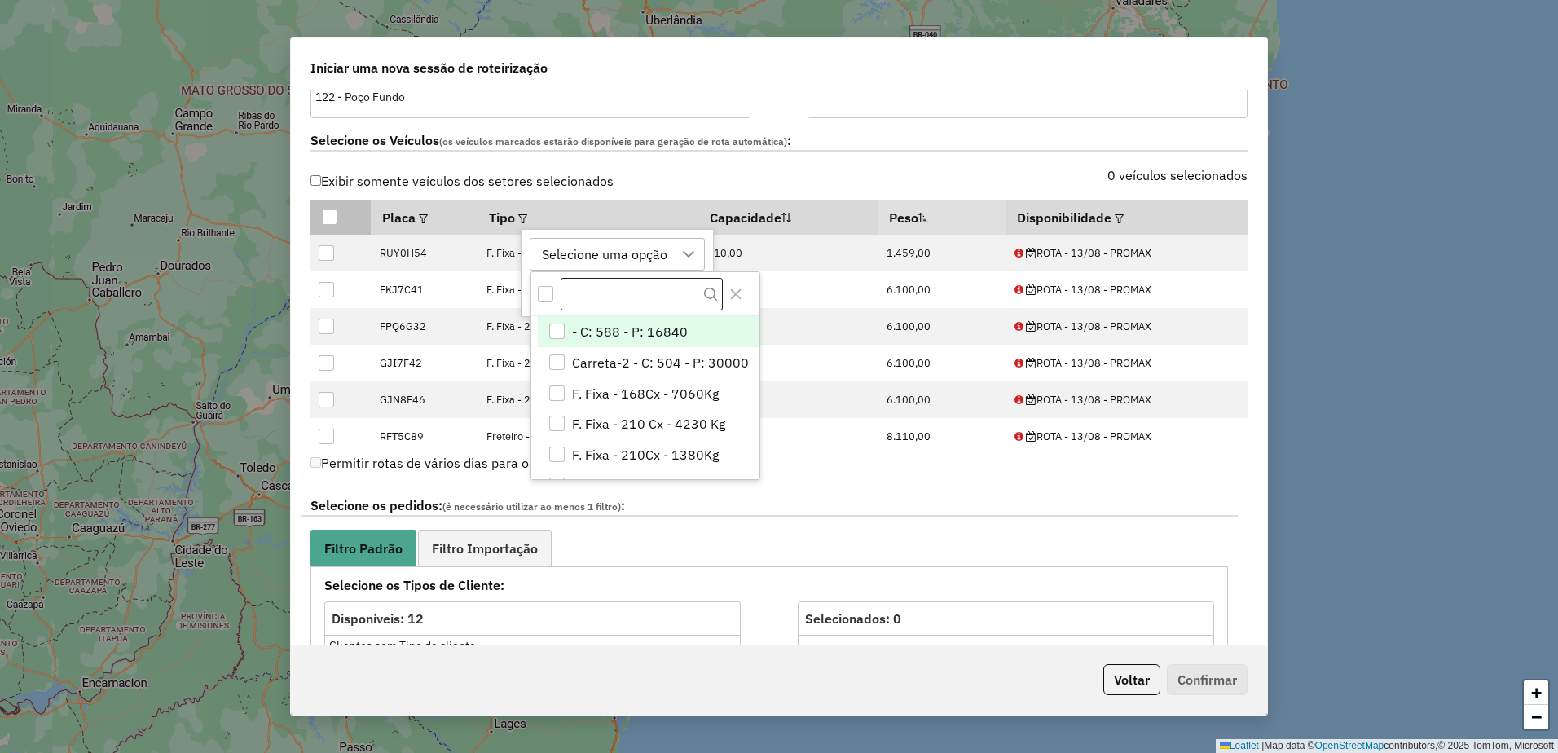
scroll to position [12, 74]
click at [747, 168] on div "Selecione os Veículos (os veículos marcados estarão disponíveis para geração de…" at bounding box center [779, 143] width 956 height 51
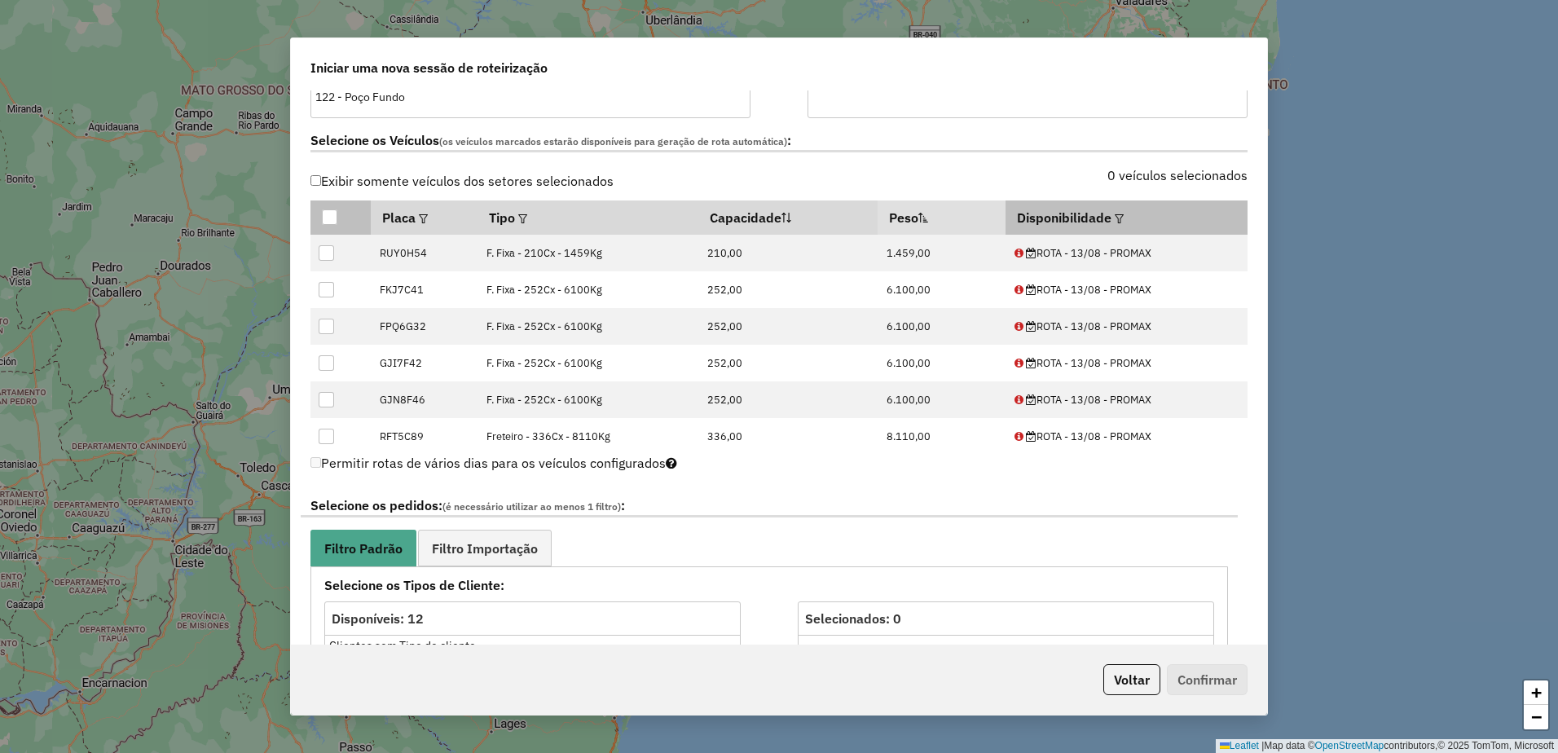
click at [1115, 214] on em at bounding box center [1119, 218] width 9 height 9
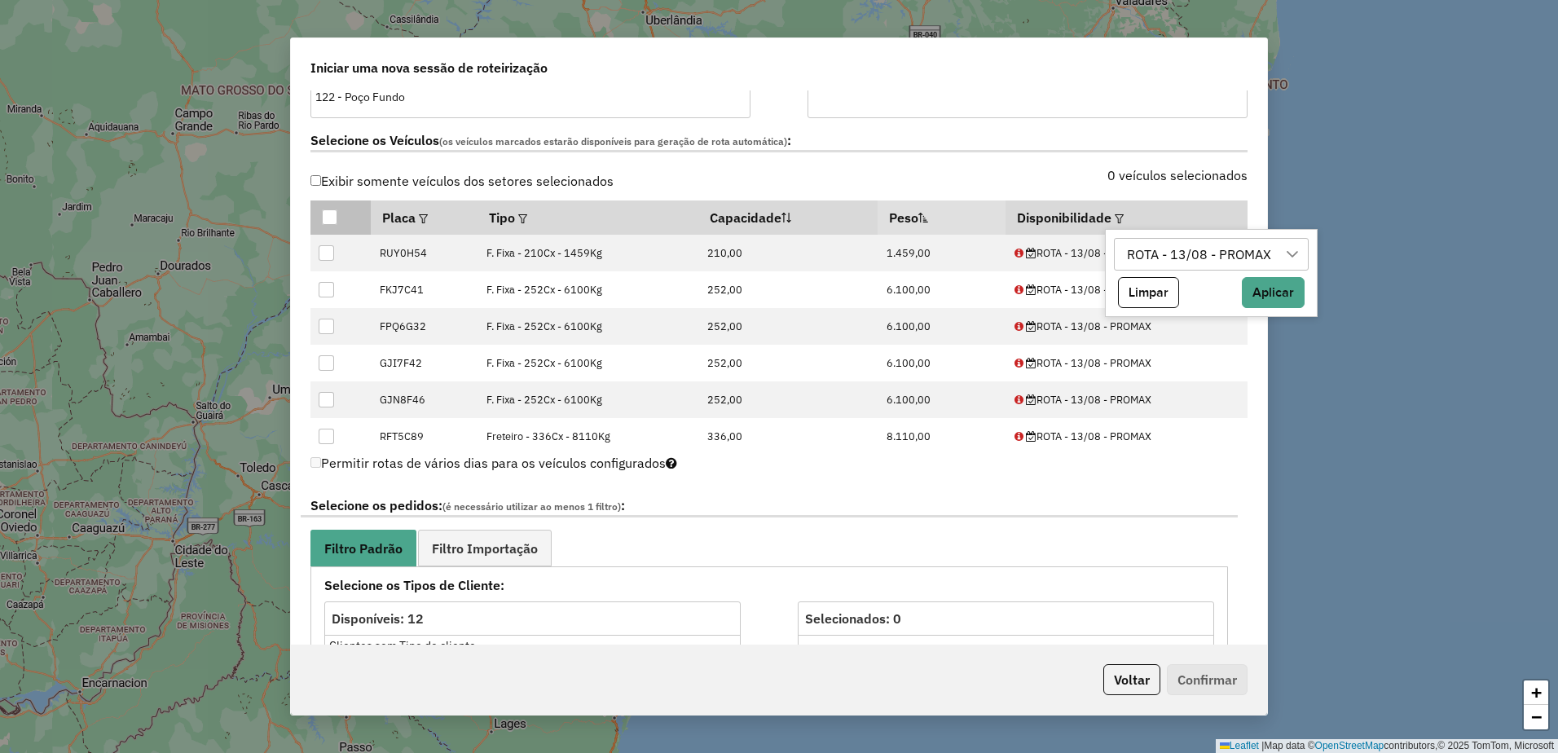
click at [1140, 257] on div "ROTA - 13/08 - PROMAX" at bounding box center [1199, 254] width 156 height 31
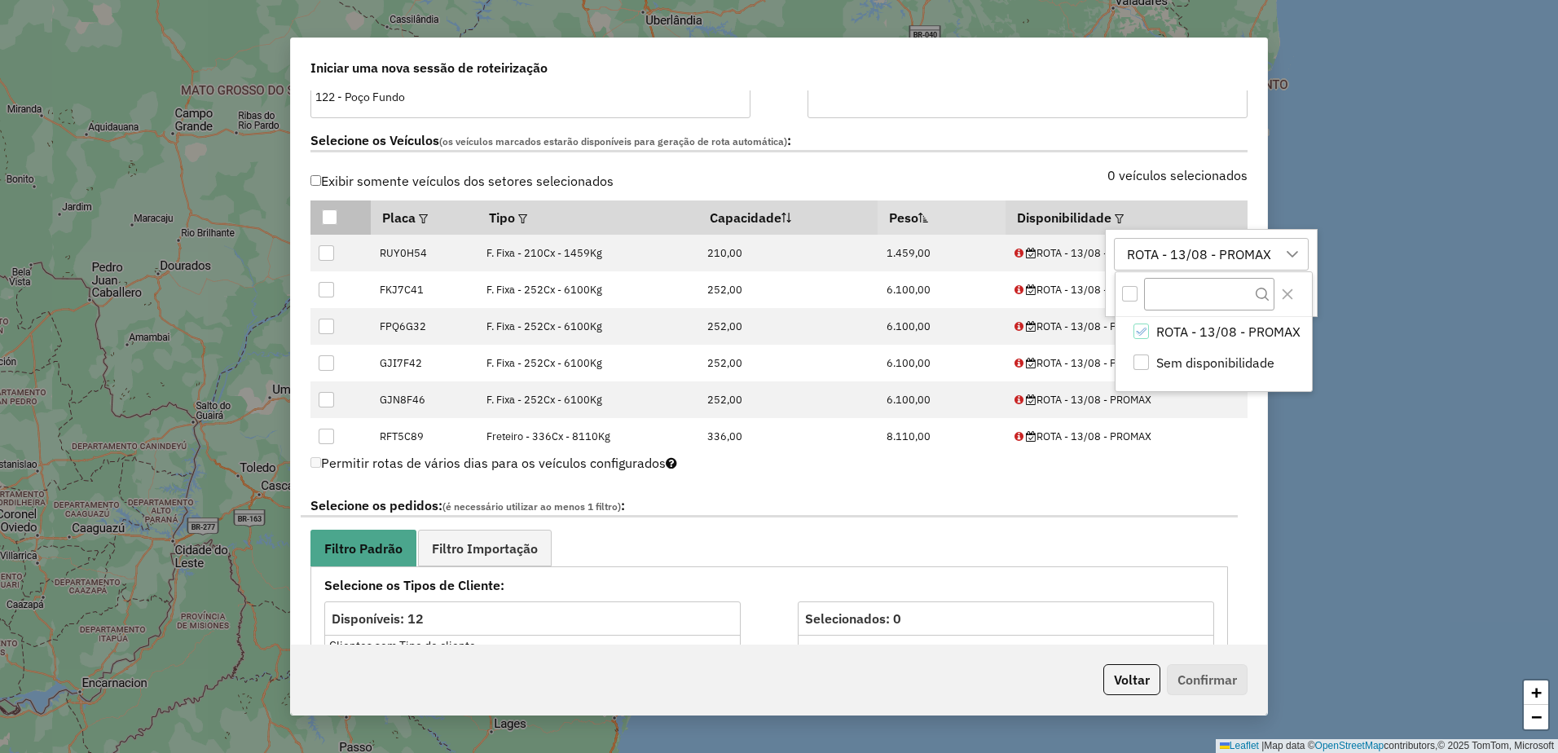
click at [1121, 182] on label "0 veículos selecionados" at bounding box center [1177, 175] width 140 height 20
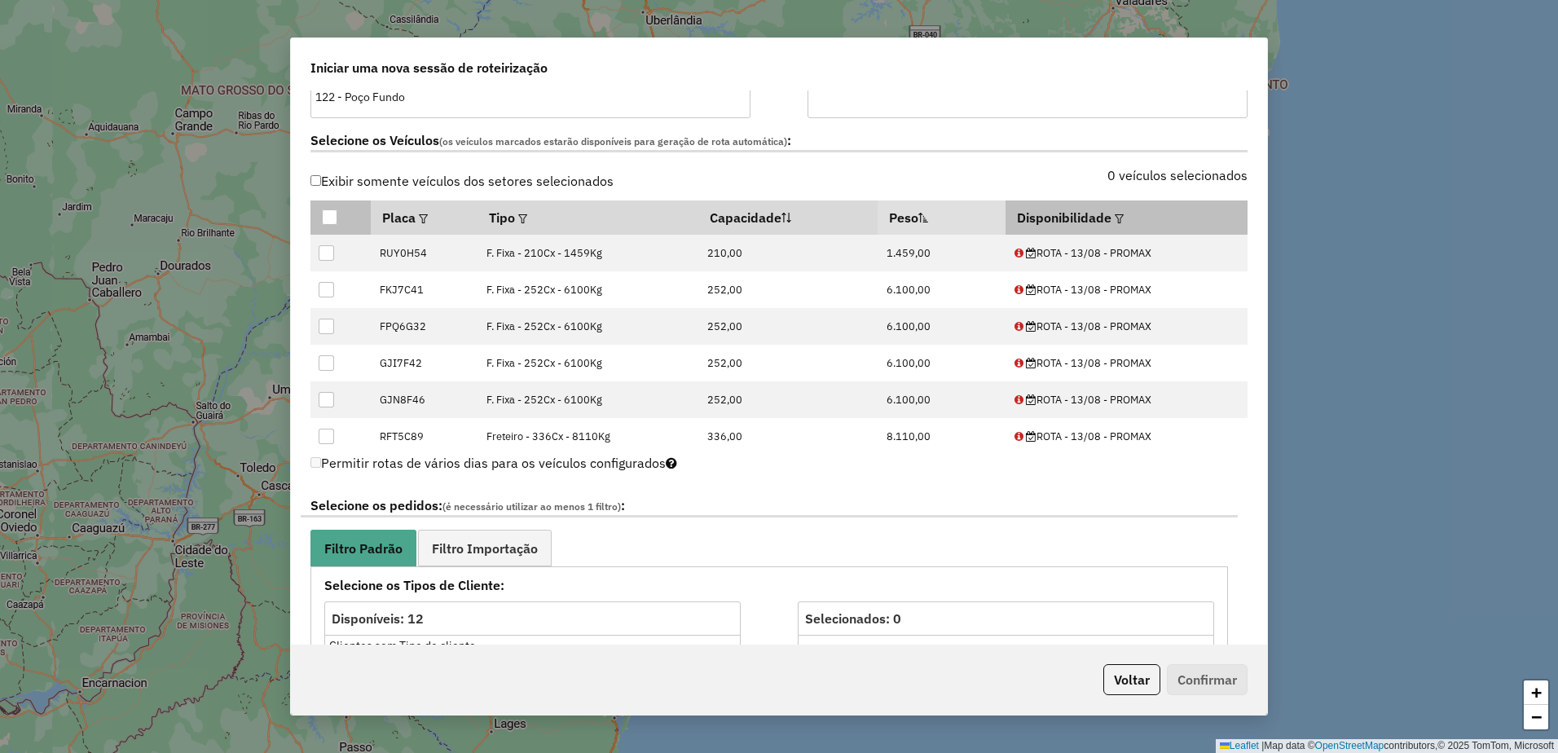
click at [1115, 215] on em at bounding box center [1119, 218] width 9 height 9
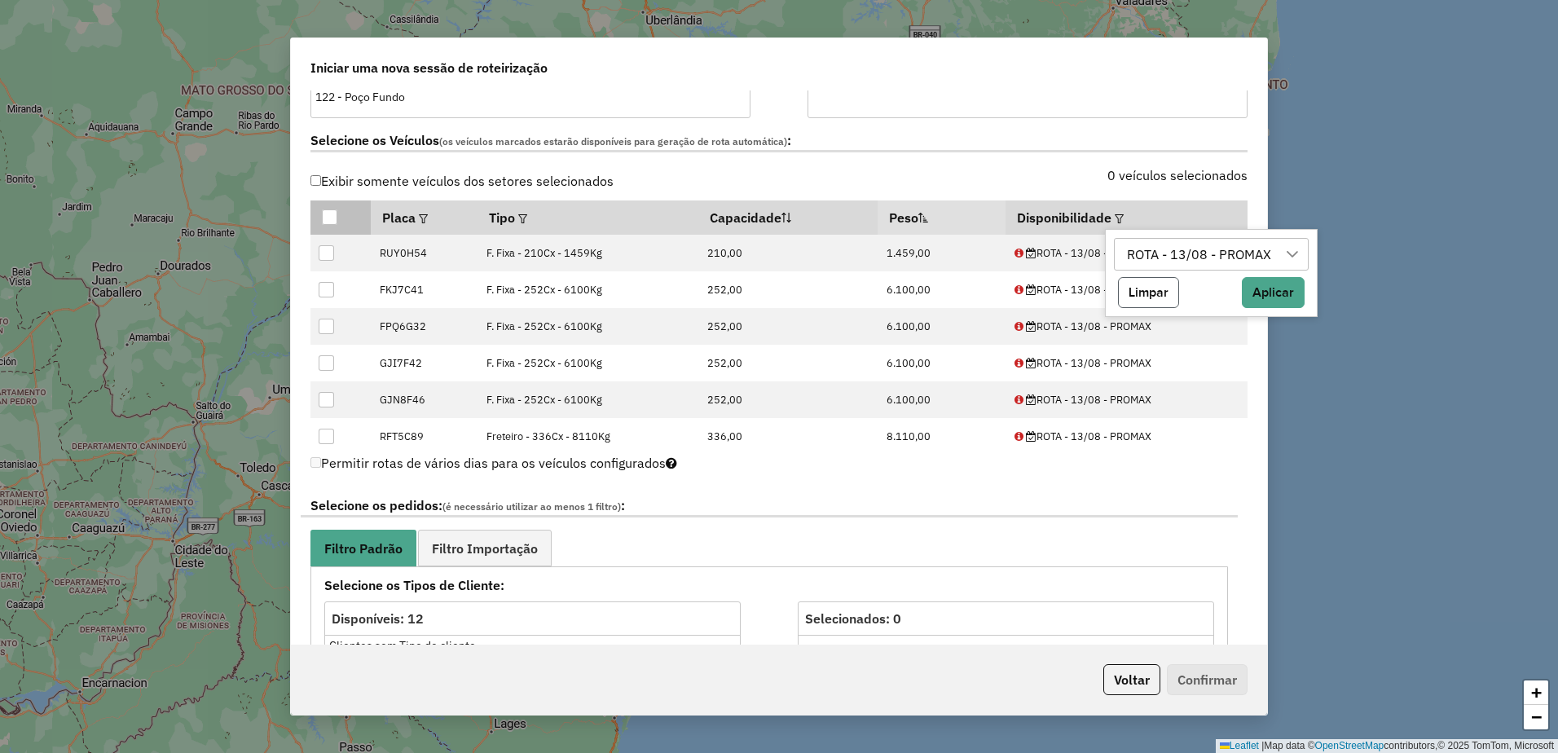
click at [1146, 290] on button "Limpar" at bounding box center [1148, 292] width 61 height 31
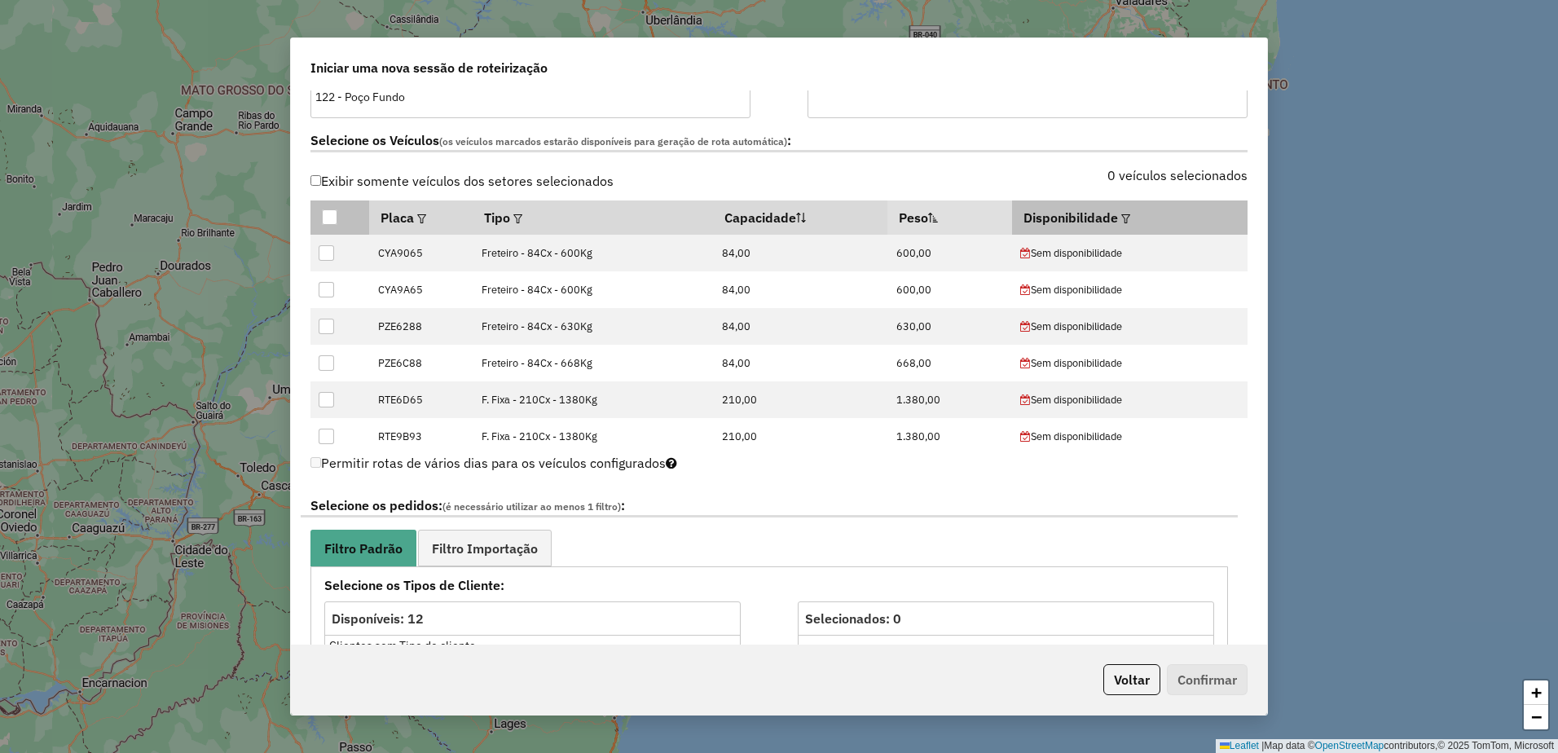
click at [1121, 220] on em at bounding box center [1125, 218] width 9 height 9
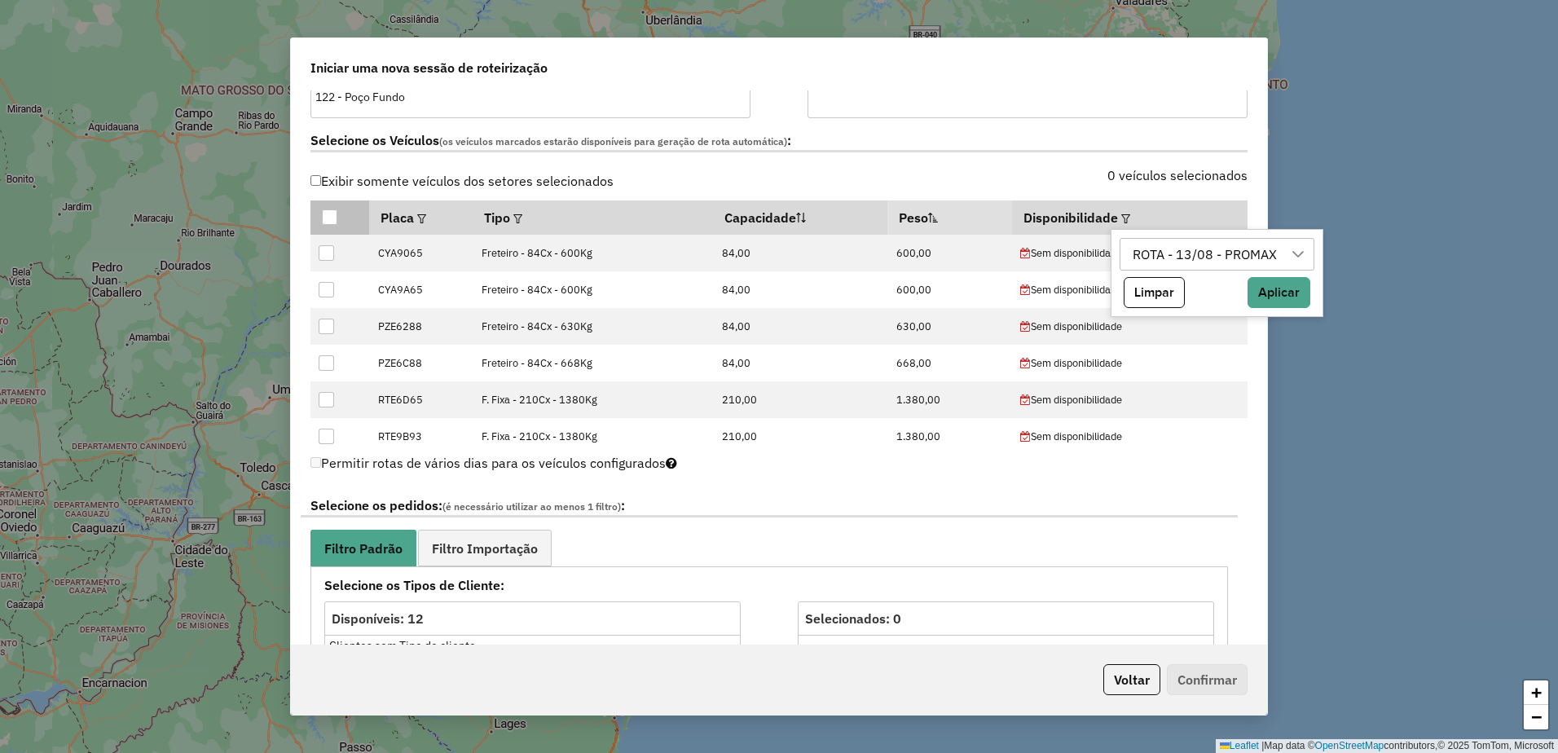
click at [1151, 255] on div "ROTA - 13/08 - PROMAX" at bounding box center [1205, 254] width 156 height 31
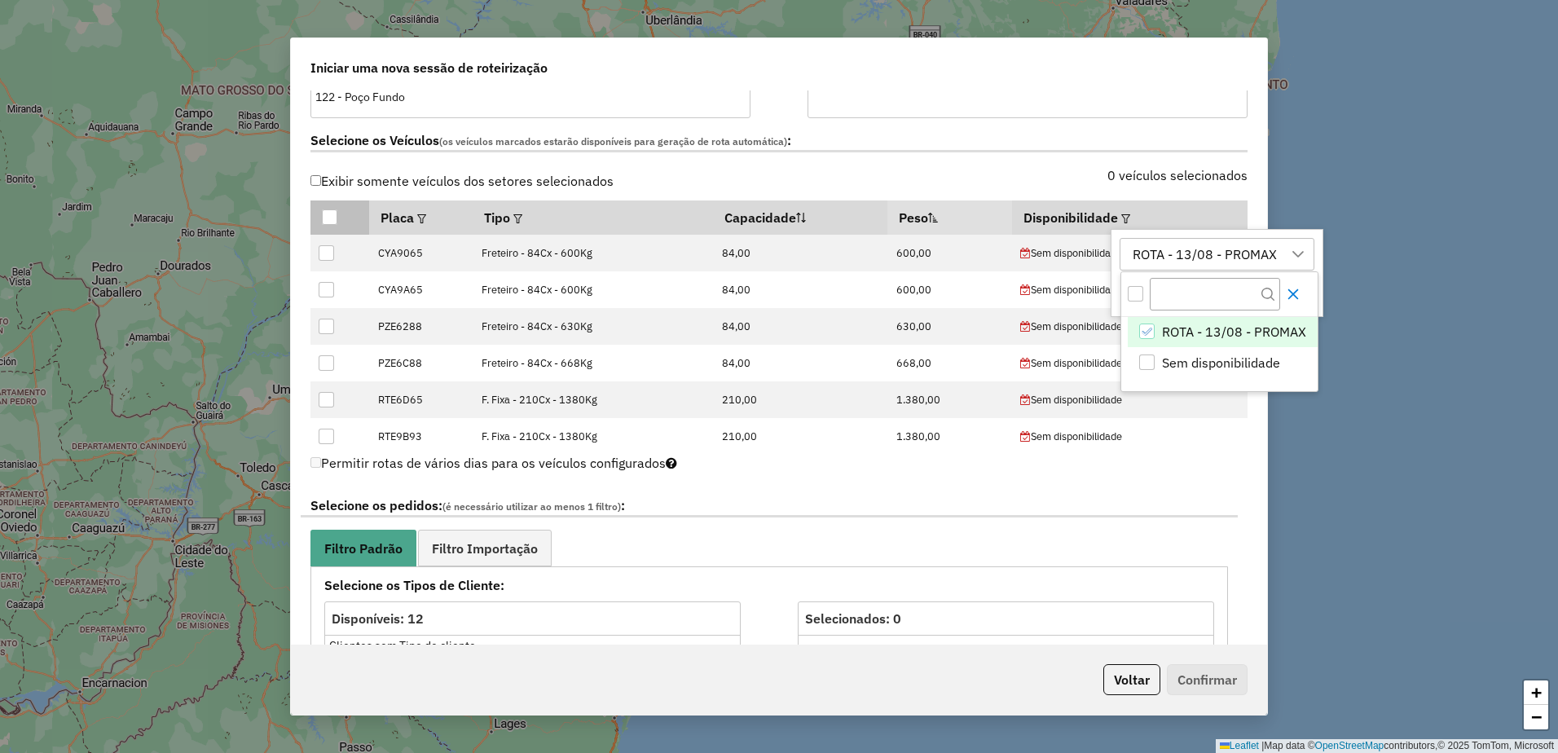
click at [1290, 290] on icon "Close" at bounding box center [1292, 294] width 13 height 13
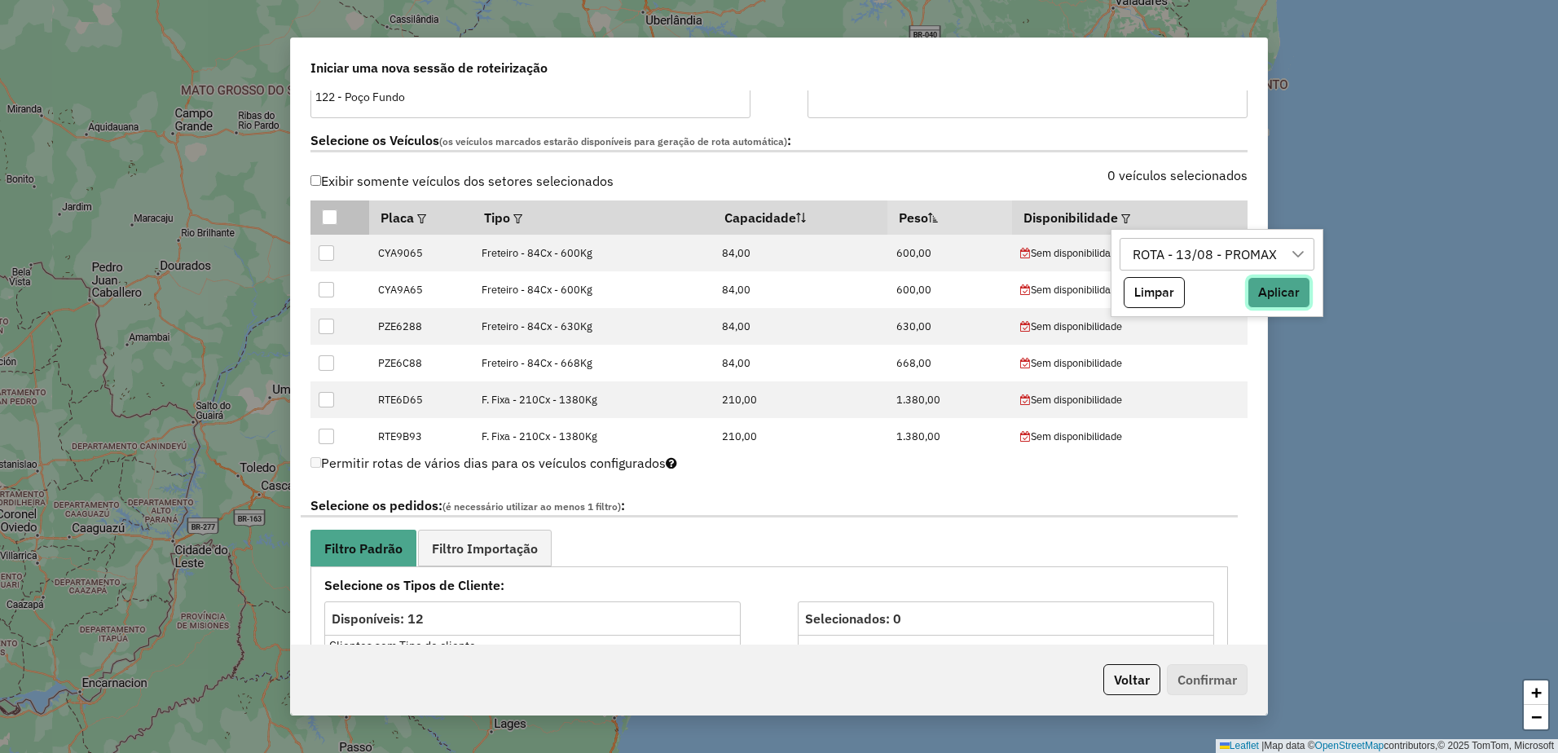
click at [1274, 296] on button "Aplicar" at bounding box center [1278, 292] width 63 height 31
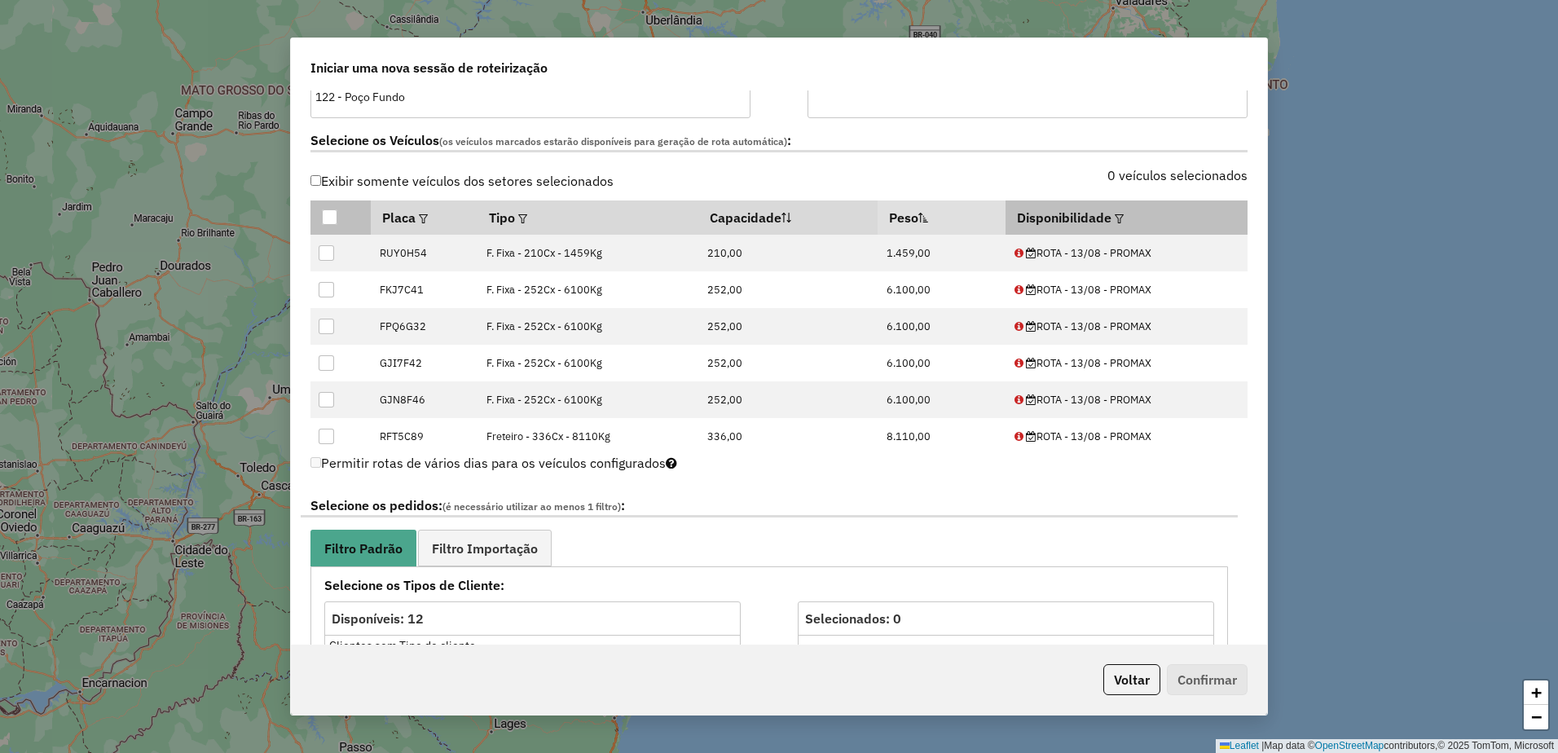
click at [1115, 218] on em at bounding box center [1119, 218] width 9 height 9
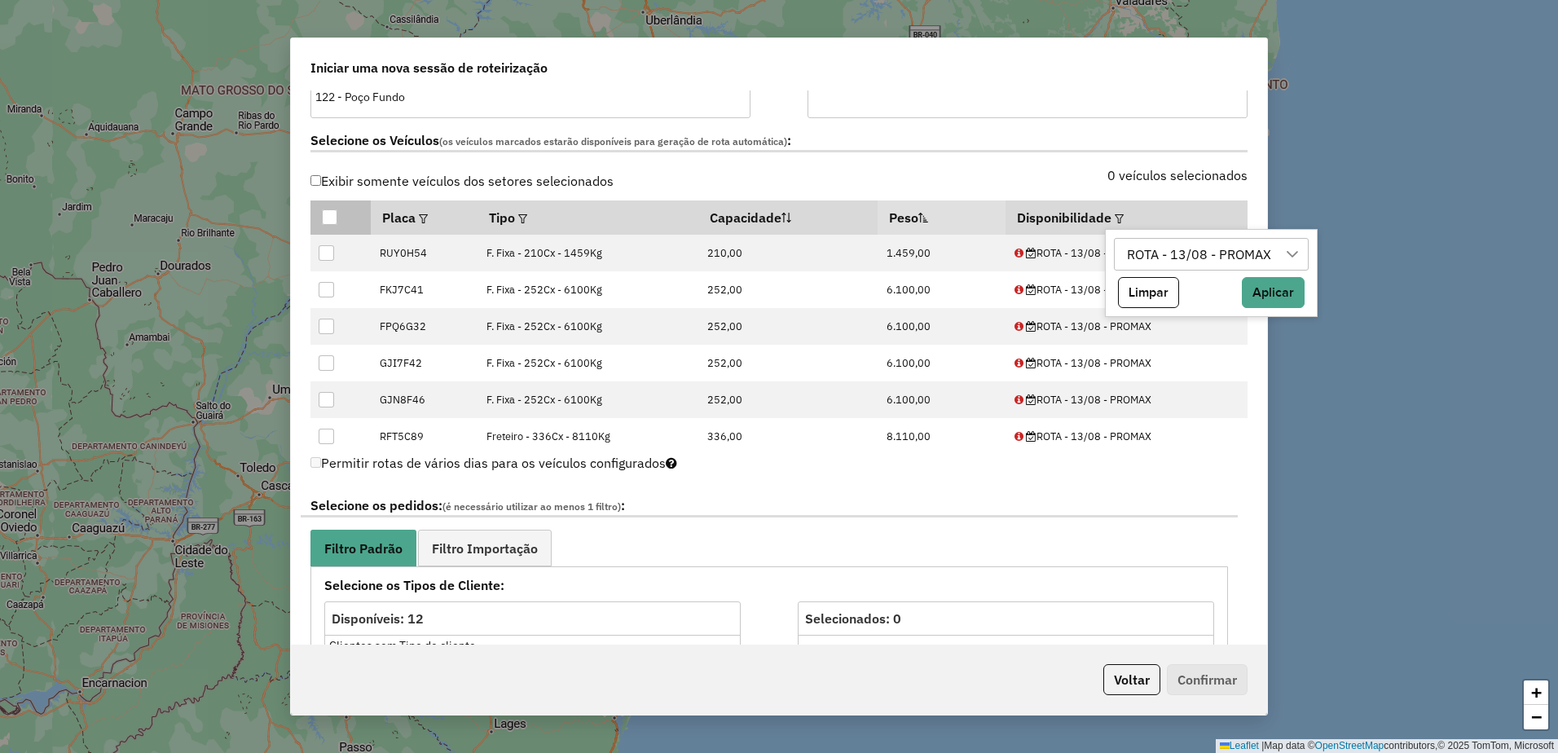
click at [1123, 252] on div "ROTA - 13/08 - PROMAX" at bounding box center [1199, 254] width 156 height 31
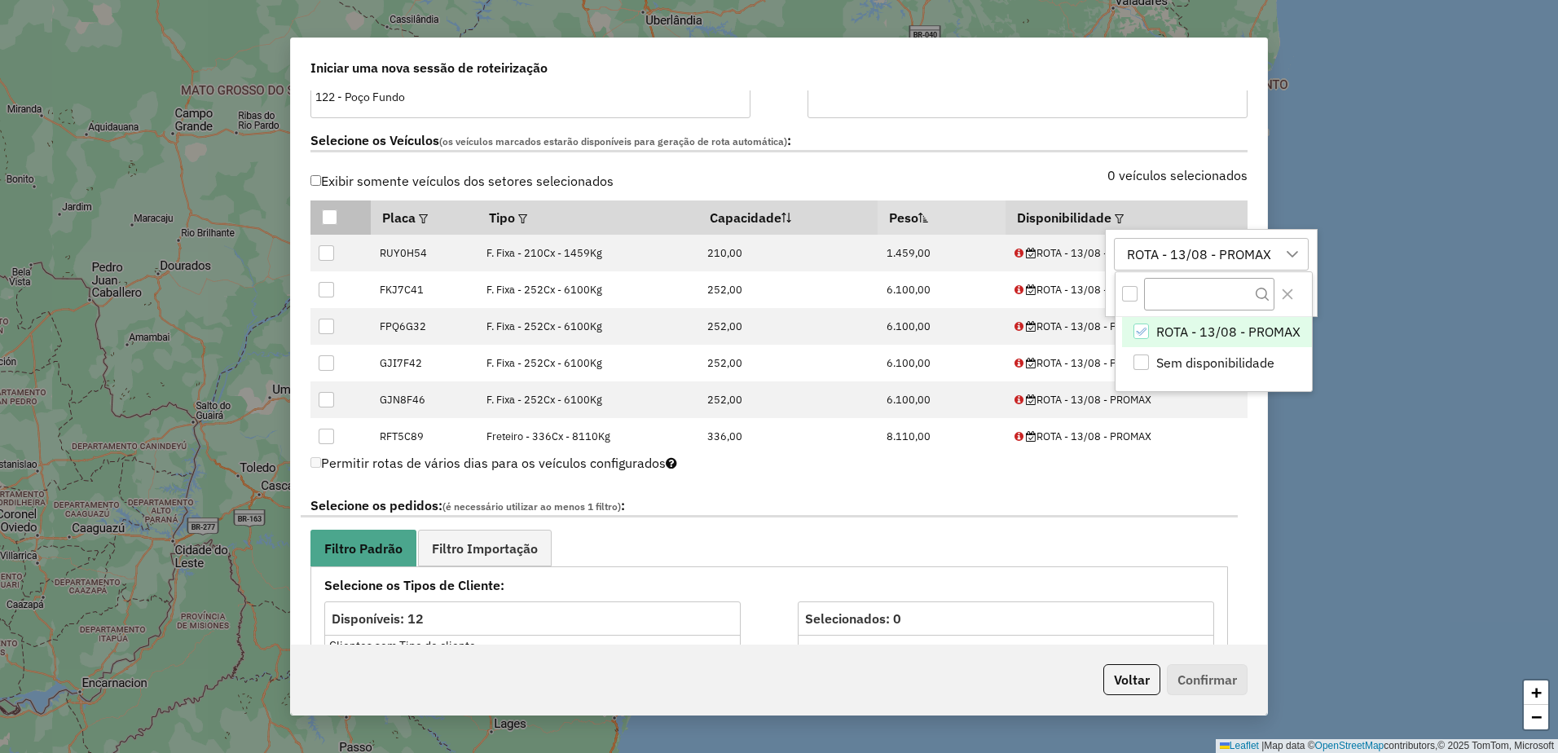
click at [1146, 324] on div "ROTA - 13/08 - PROMAX" at bounding box center [1140, 330] width 15 height 15
click at [1061, 155] on div "Selecione os Veículos (os veículos marcados estarão disponíveis para geração de…" at bounding box center [779, 143] width 956 height 51
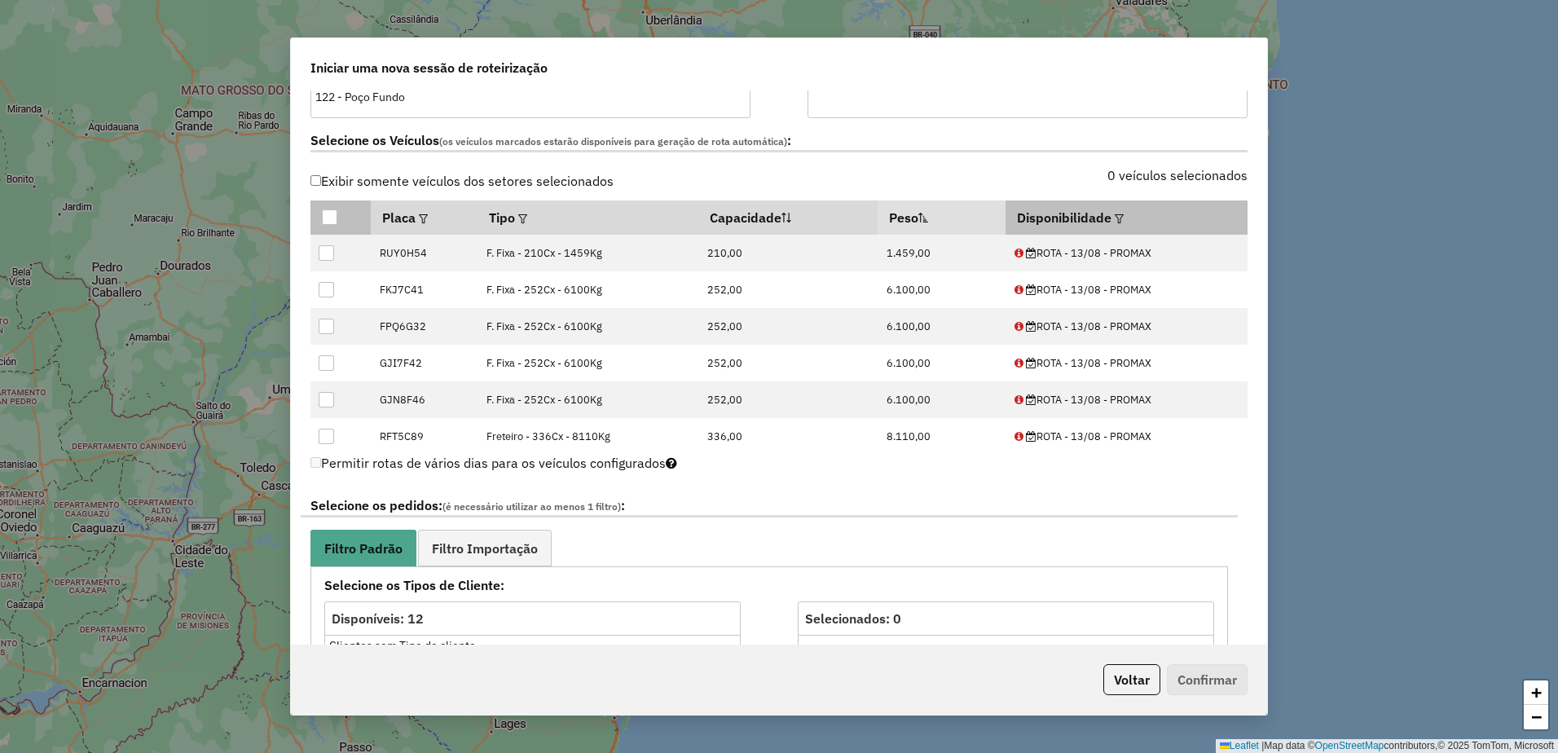
click at [1115, 217] on em at bounding box center [1119, 218] width 9 height 9
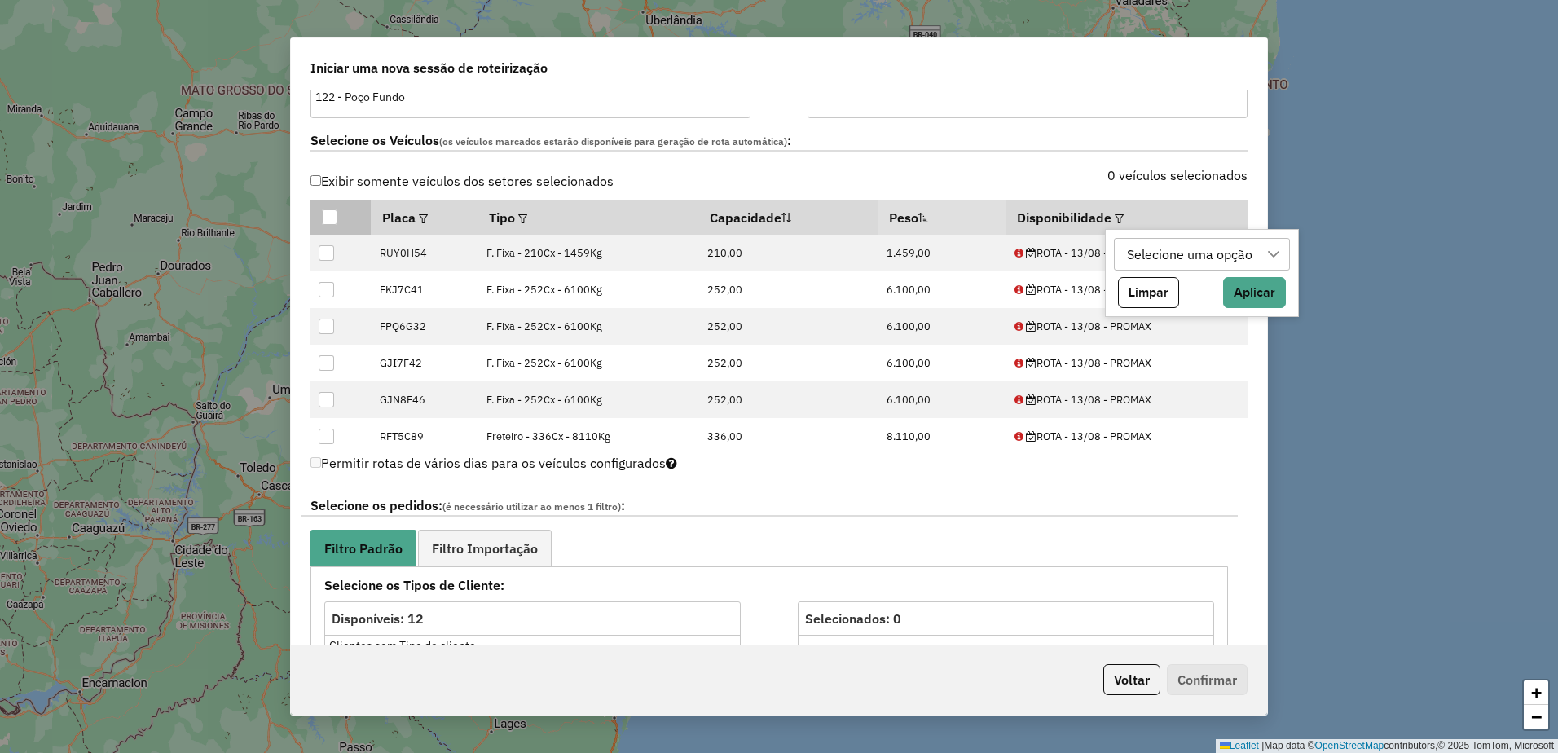
click at [1130, 243] on div "Selecione uma opção" at bounding box center [1189, 254] width 137 height 31
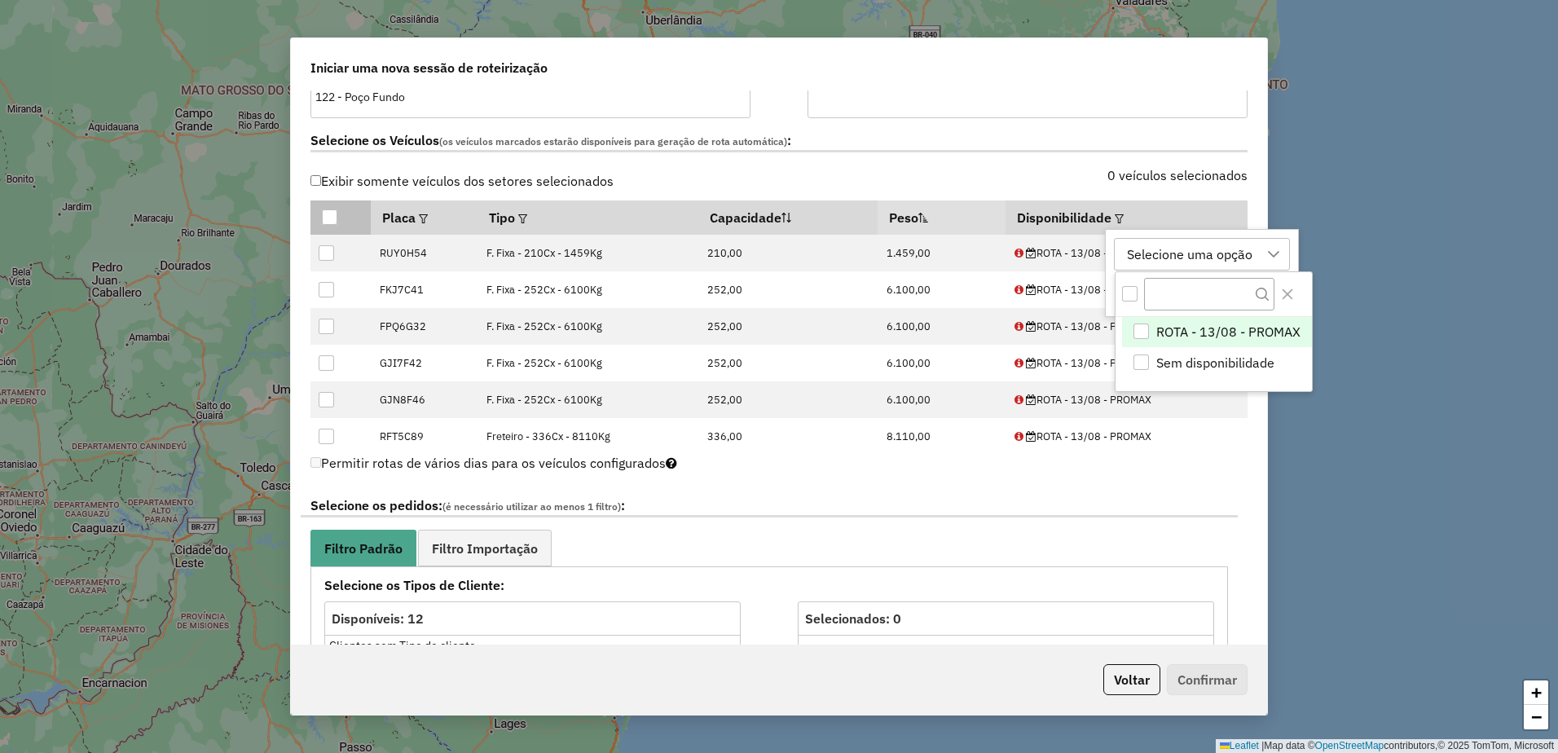
click at [1141, 336] on div "ROTA - 13/08 - PROMAX" at bounding box center [1140, 330] width 15 height 15
click at [1137, 358] on div "Sem disponibilidade" at bounding box center [1140, 361] width 15 height 15
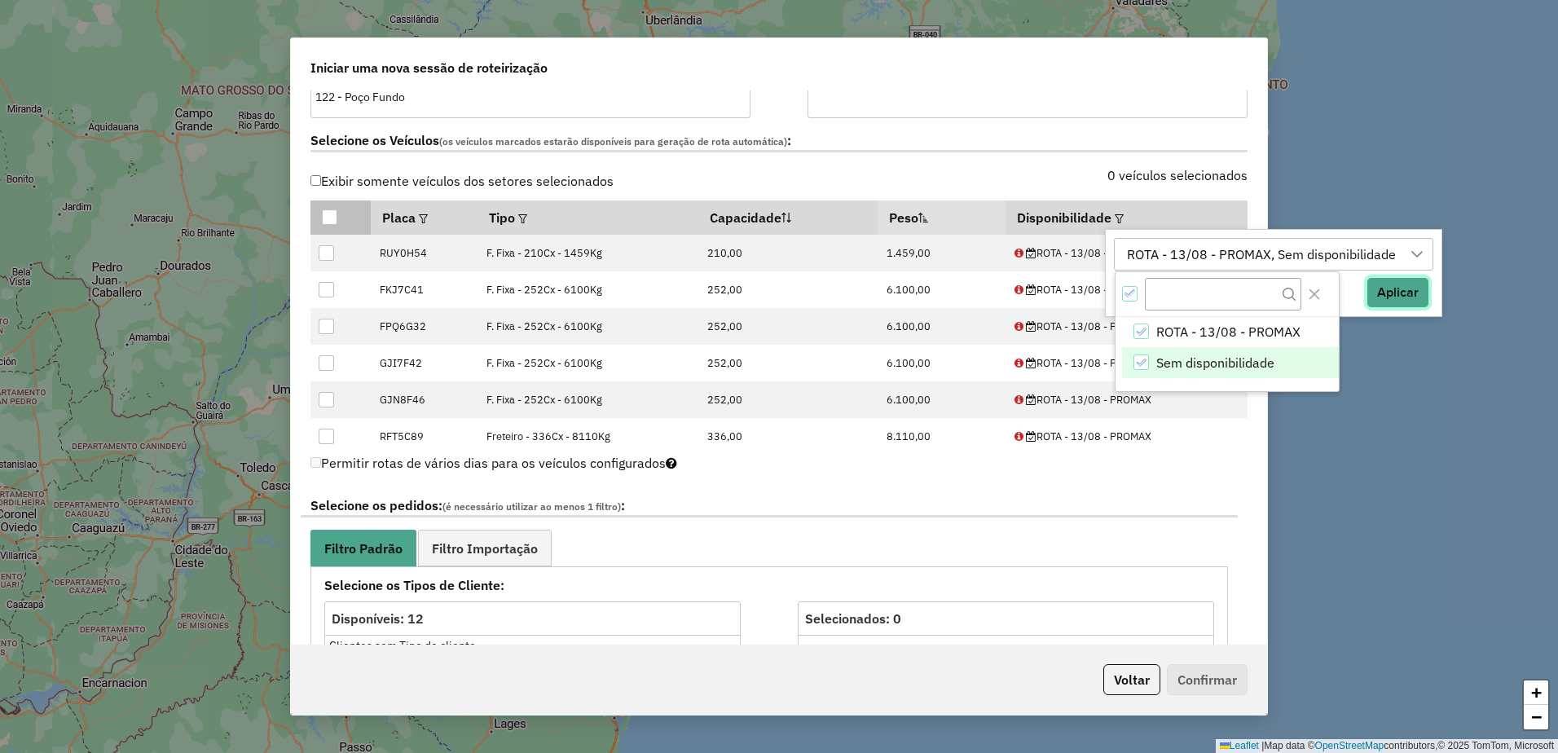
click at [1405, 288] on button "Aplicar" at bounding box center [1397, 292] width 63 height 31
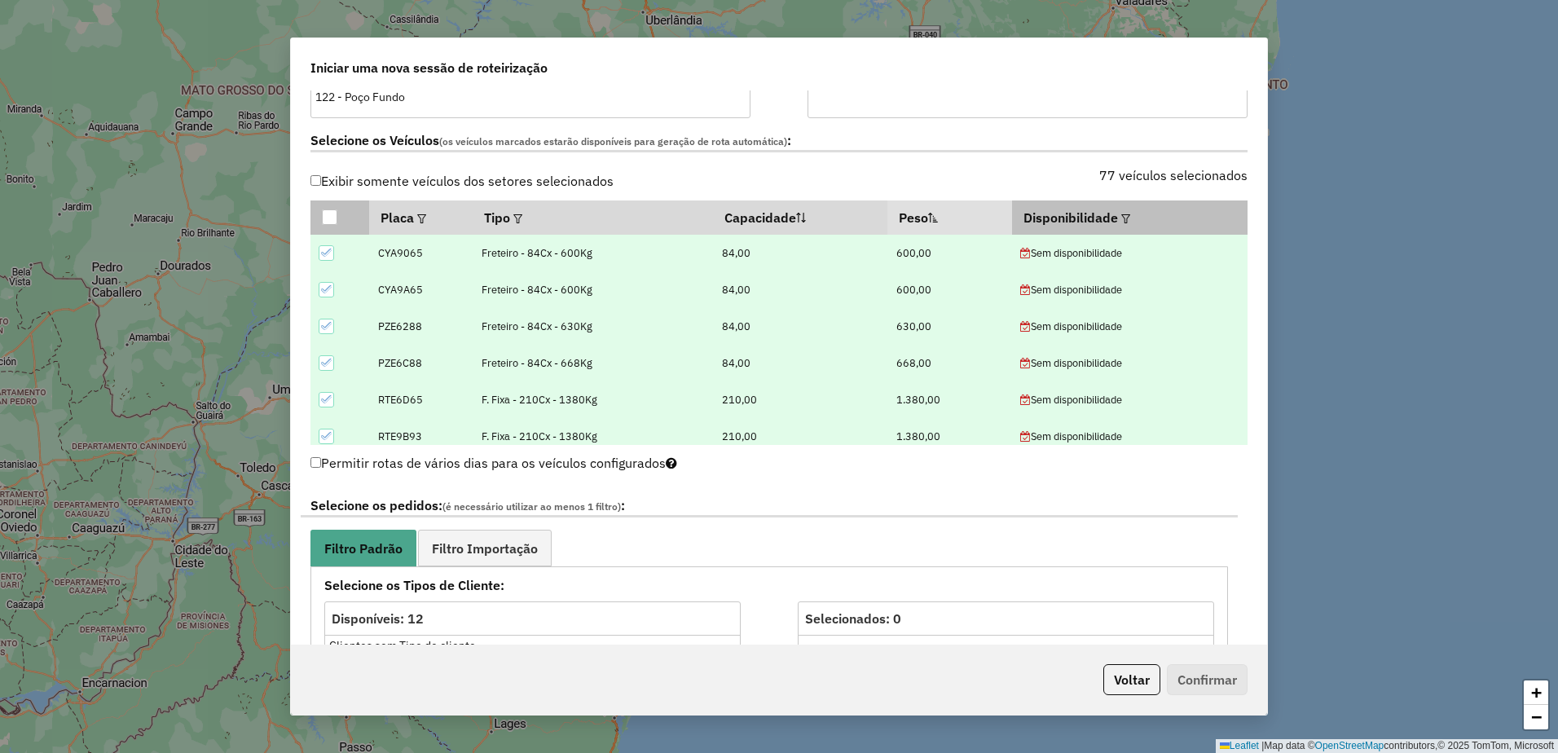
click at [1121, 217] on em at bounding box center [1125, 218] width 9 height 9
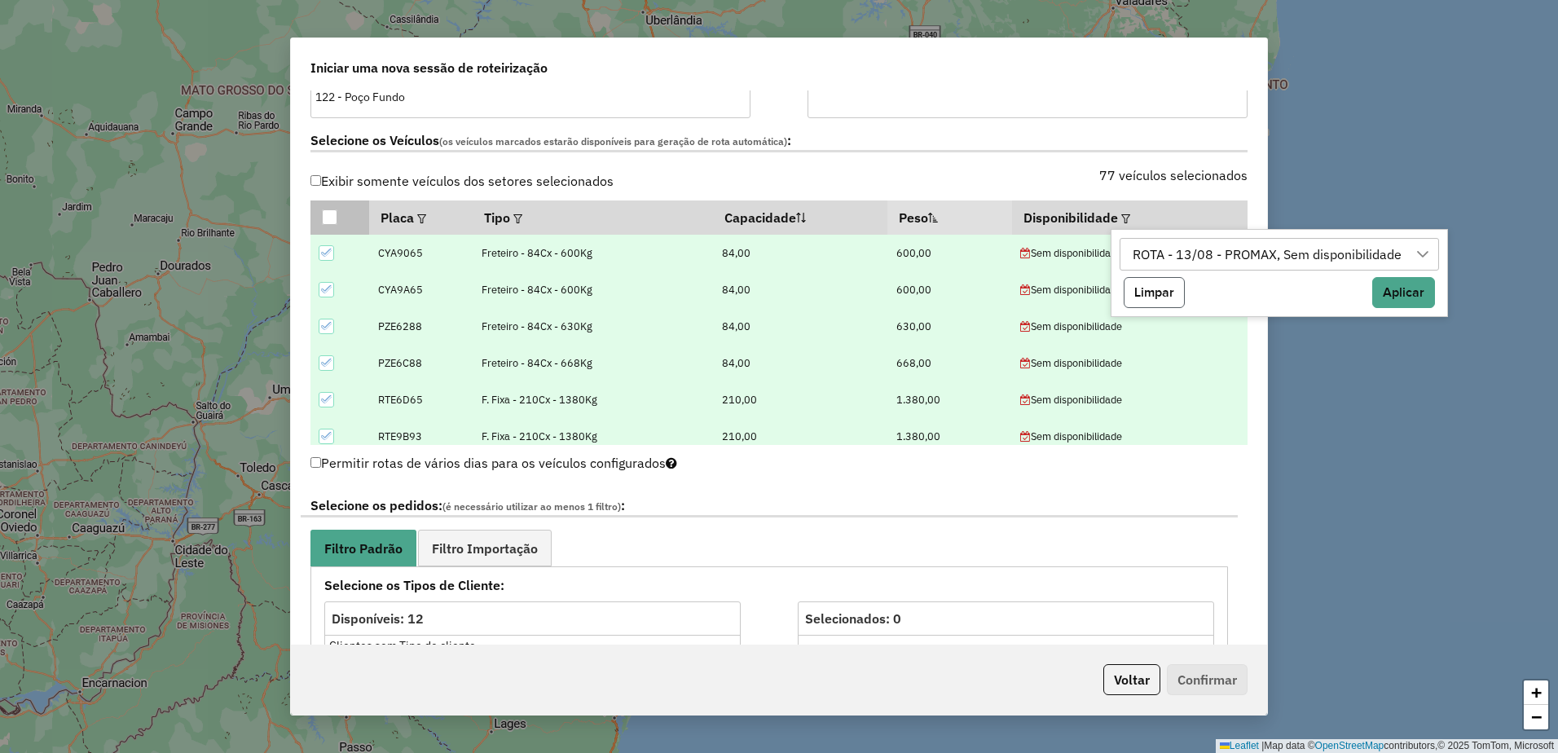
click at [1166, 290] on button "Limpar" at bounding box center [1153, 292] width 61 height 31
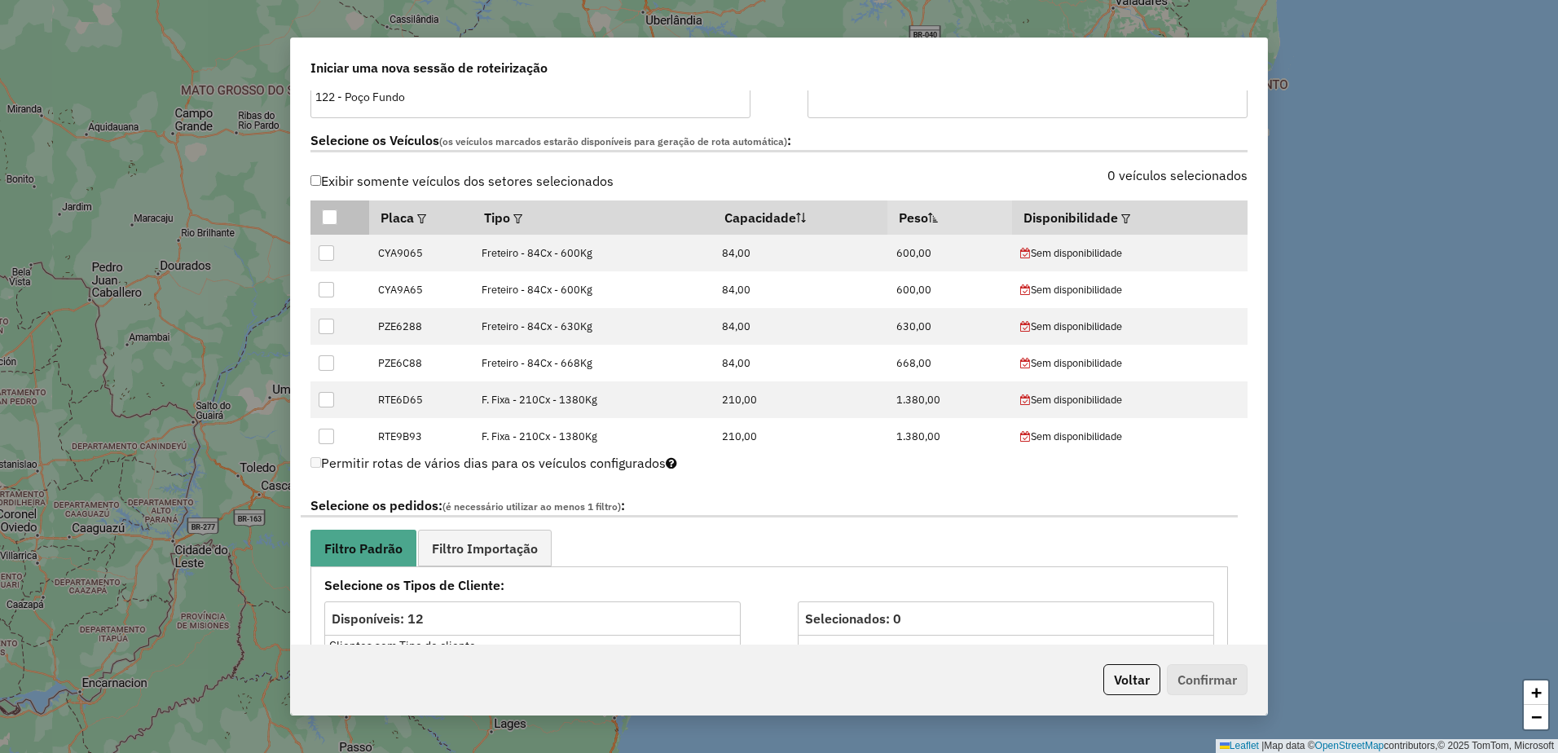
click at [995, 165] on div "Selecione os Veículos (os veículos marcados estarão disponíveis para geração de…" at bounding box center [779, 143] width 956 height 51
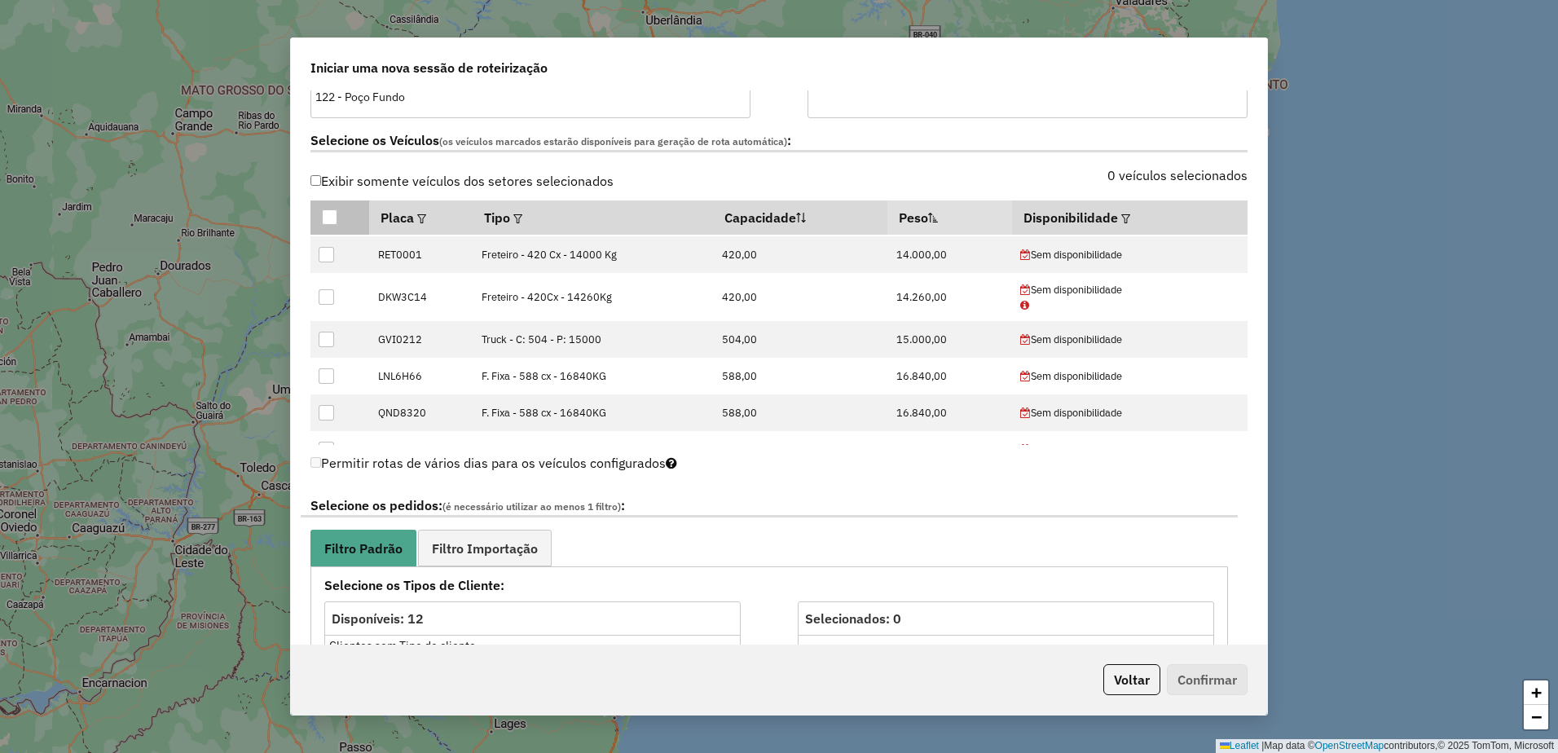
scroll to position [3357, 0]
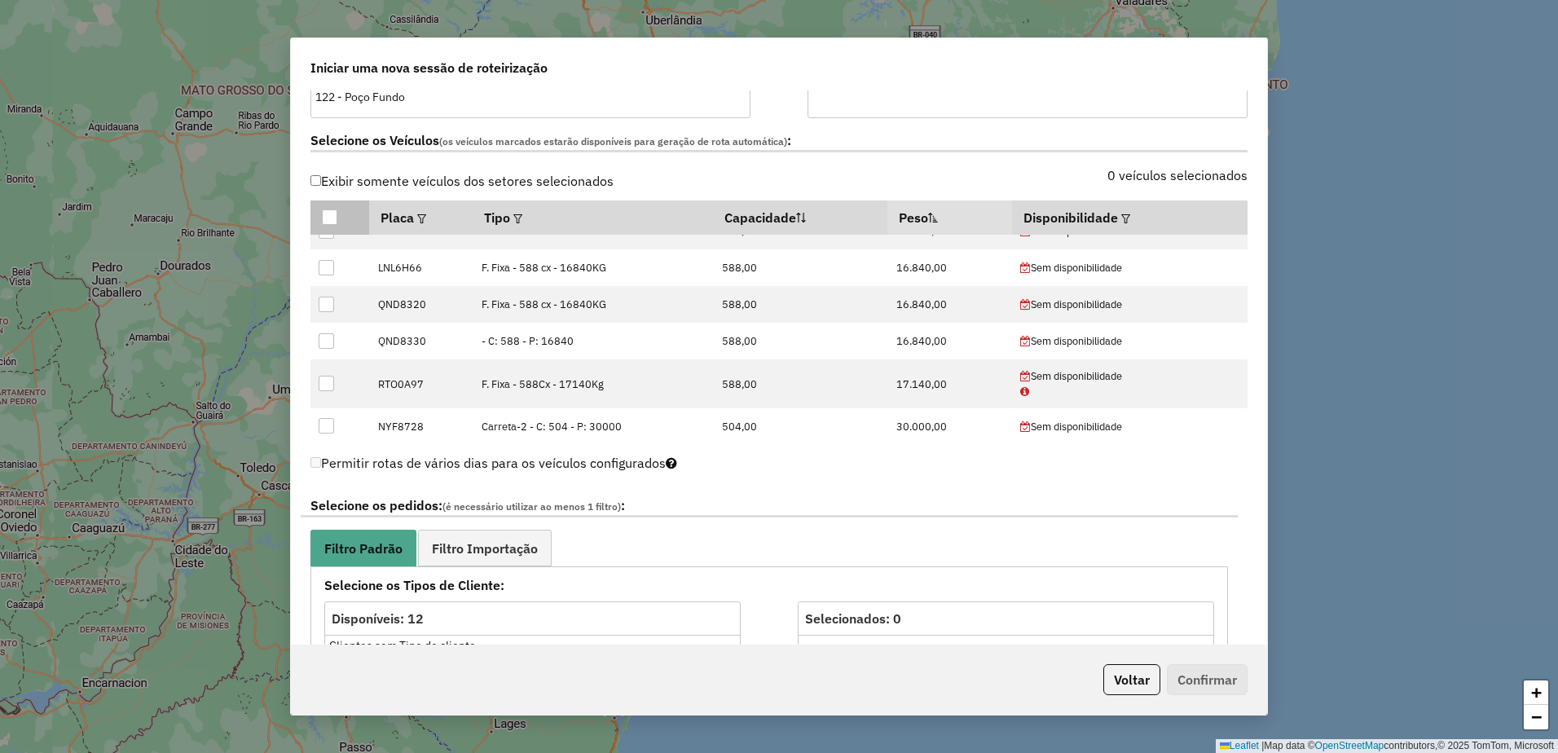
drag, startPoint x: 1267, startPoint y: 313, endPoint x: 1242, endPoint y: 422, distance: 111.9
click at [1242, 429] on div "**********" at bounding box center [779, 376] width 978 height 678
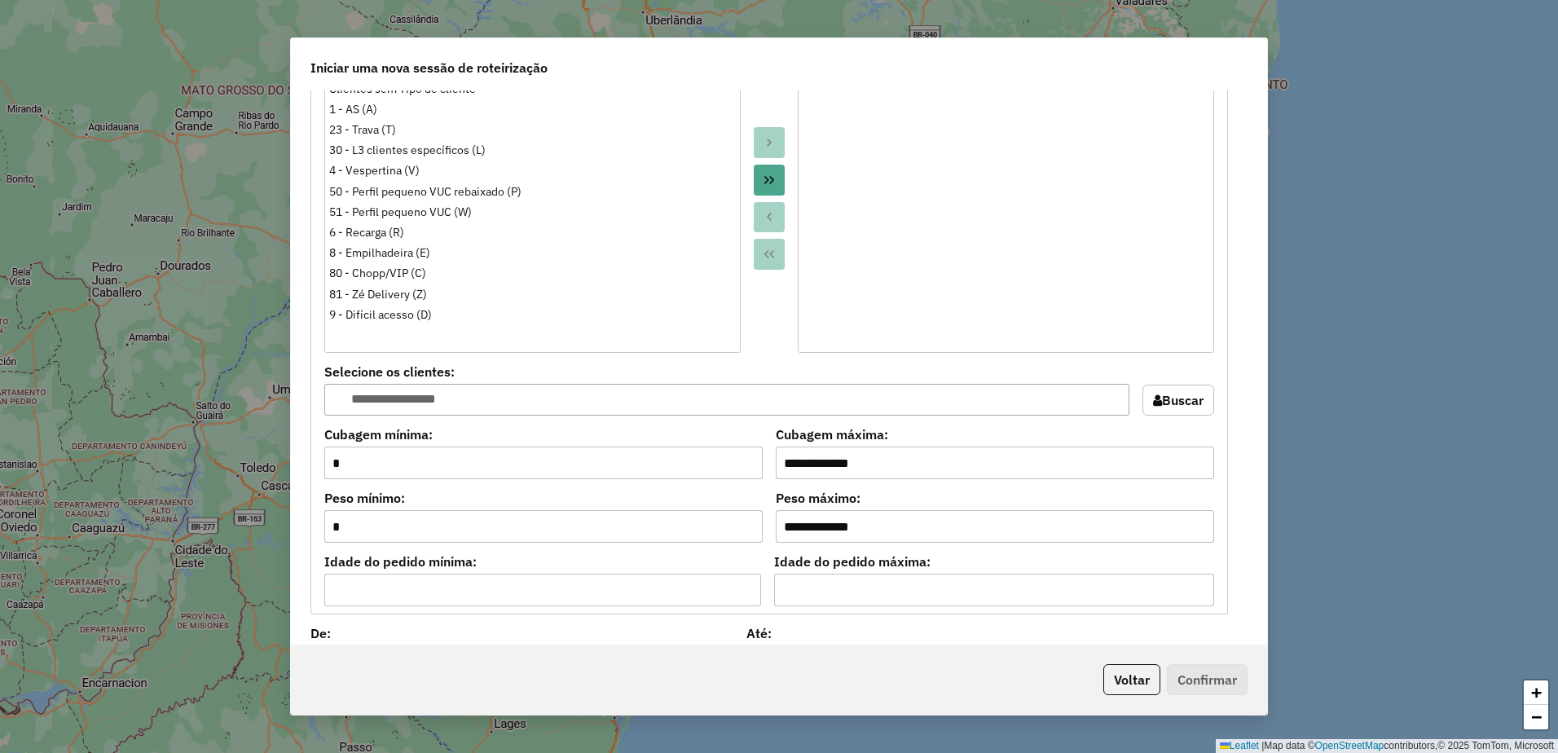
scroll to position [1635, 0]
